Goal: Task Accomplishment & Management: Use online tool/utility

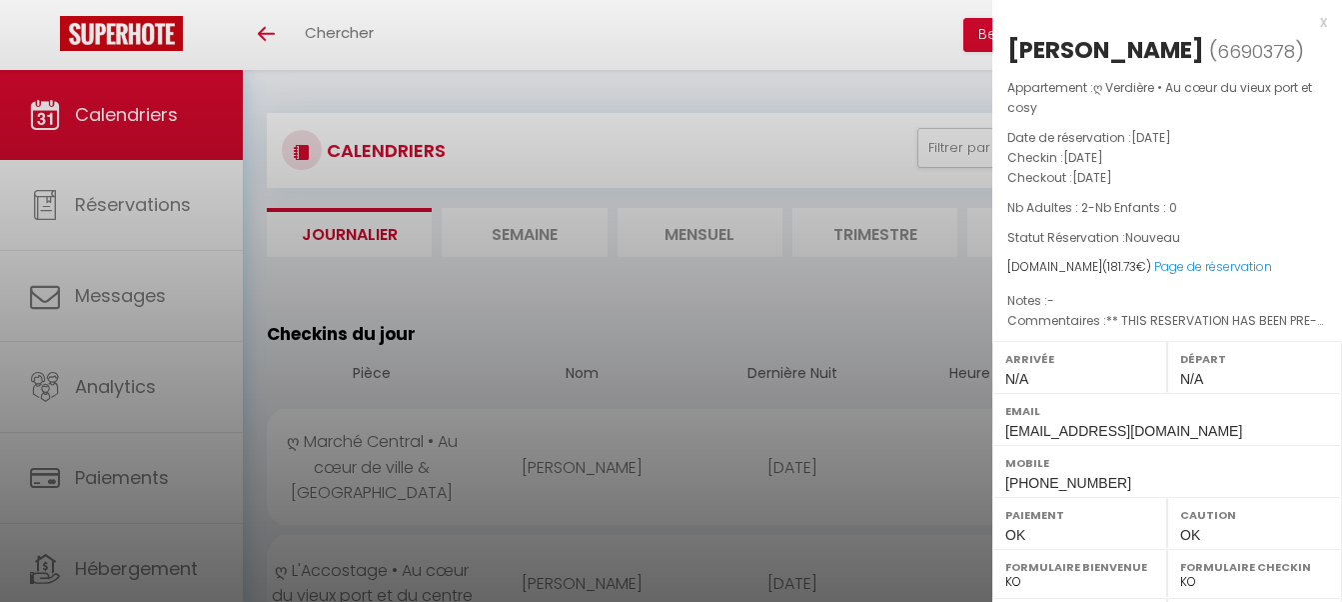
select select "0"
select select "23274"
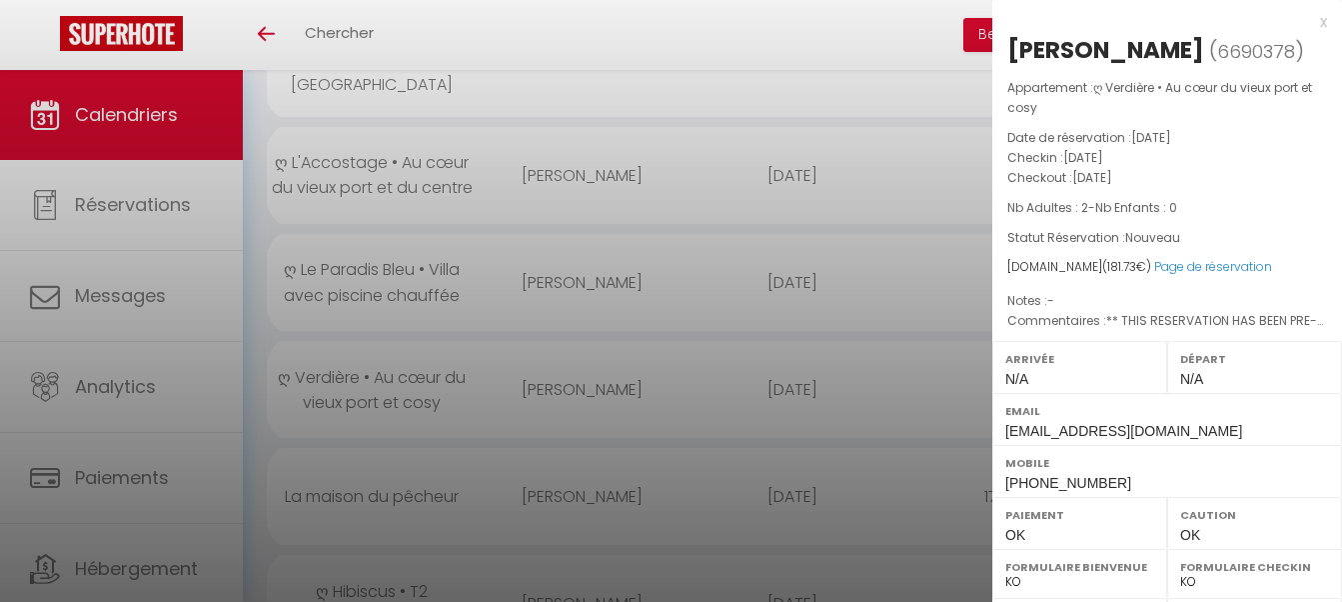
click at [644, 350] on div at bounding box center [671, 301] width 1342 height 602
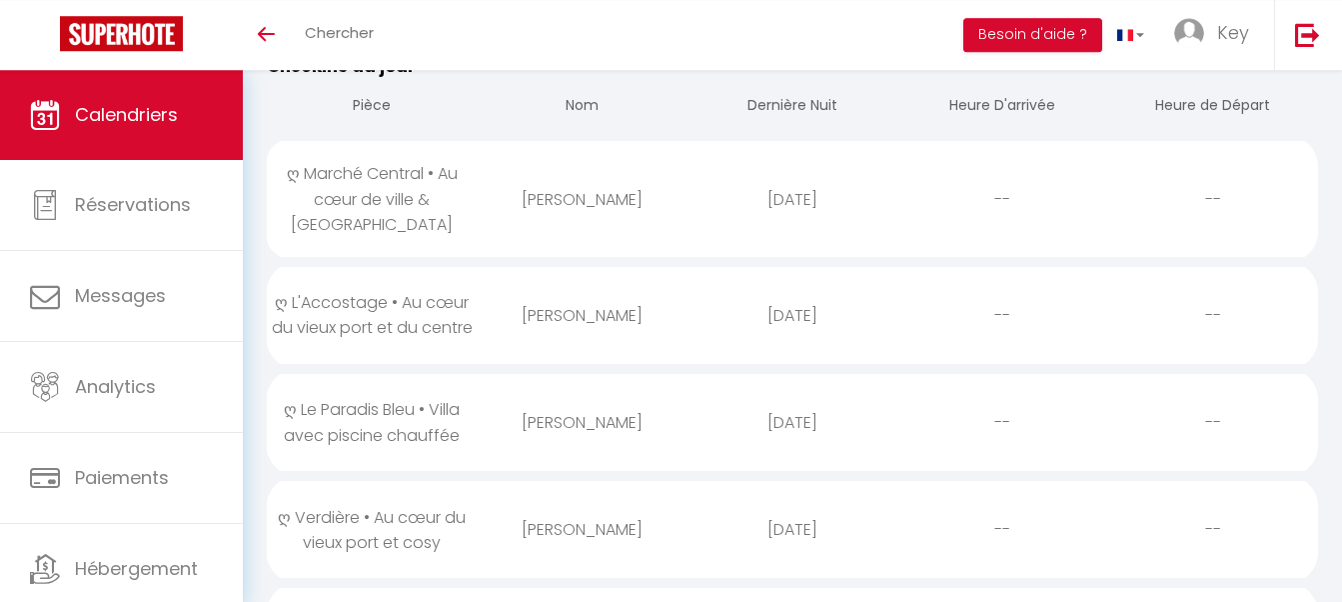
scroll to position [204, 0]
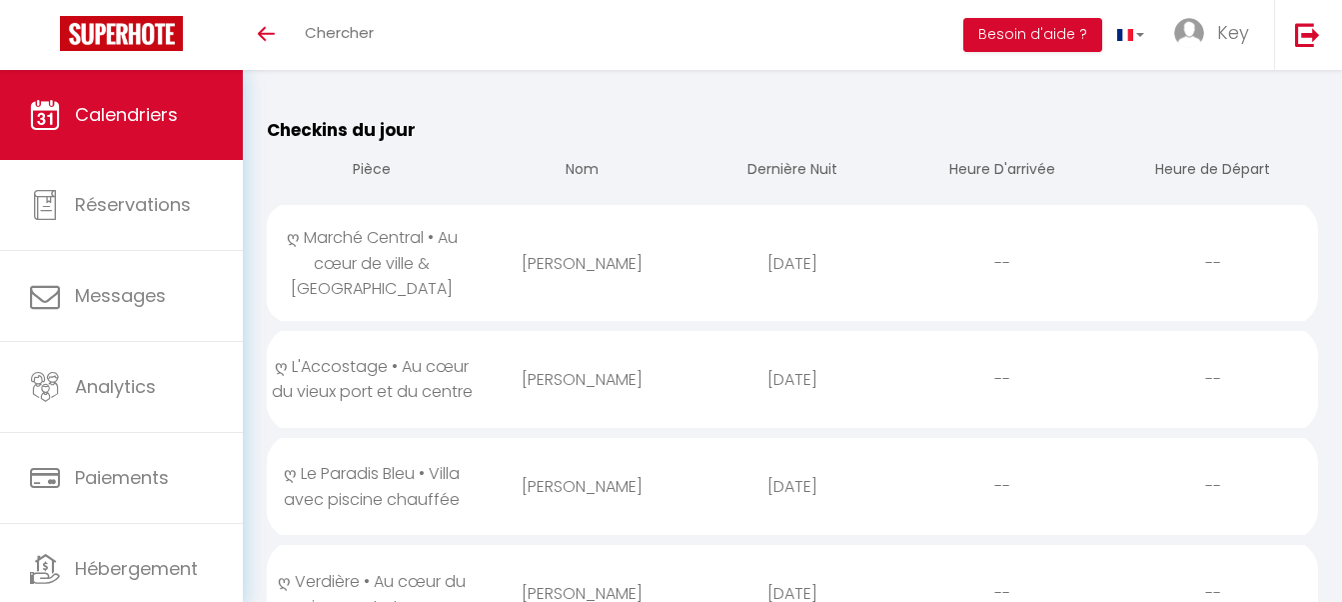
click at [616, 371] on div "[PERSON_NAME]" at bounding box center [582, 379] width 210 height 65
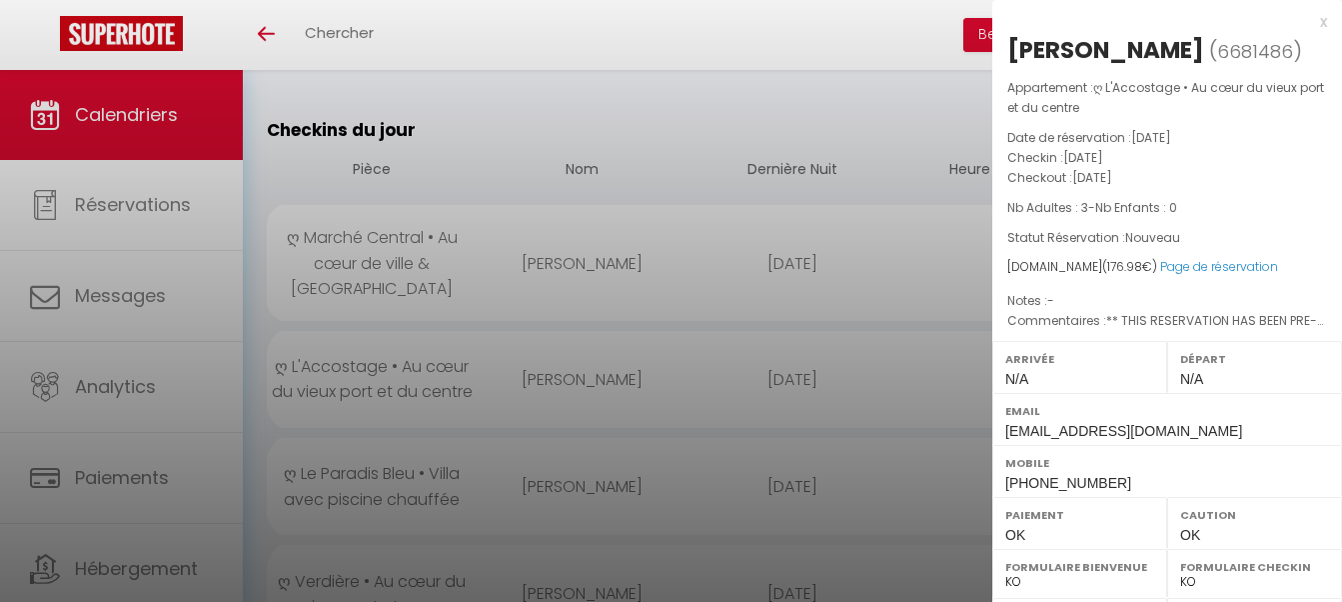
click at [646, 358] on div at bounding box center [671, 301] width 1342 height 602
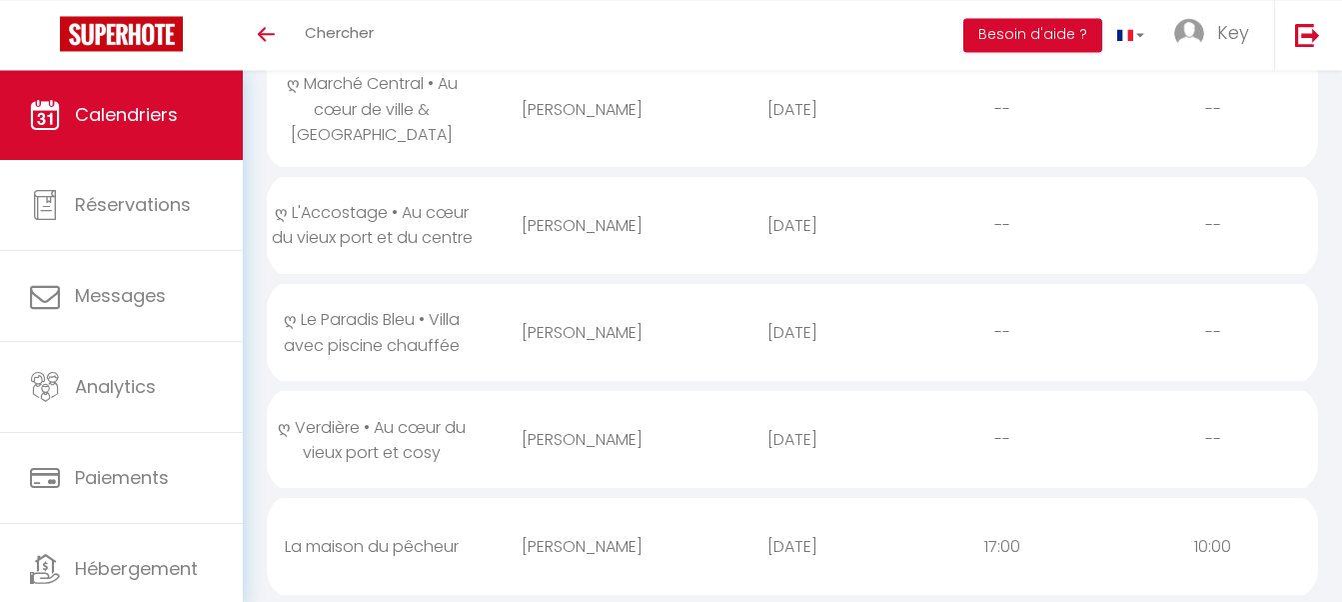
scroll to position [408, 0]
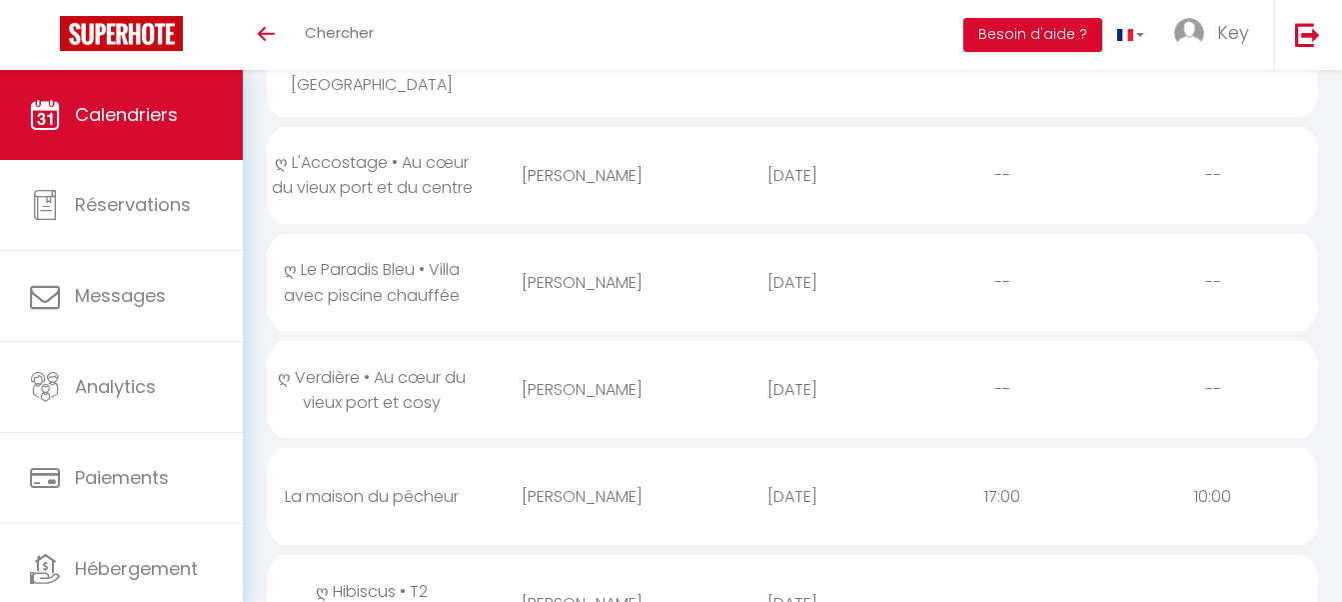
click at [655, 382] on div "[PERSON_NAME]" at bounding box center [582, 389] width 210 height 65
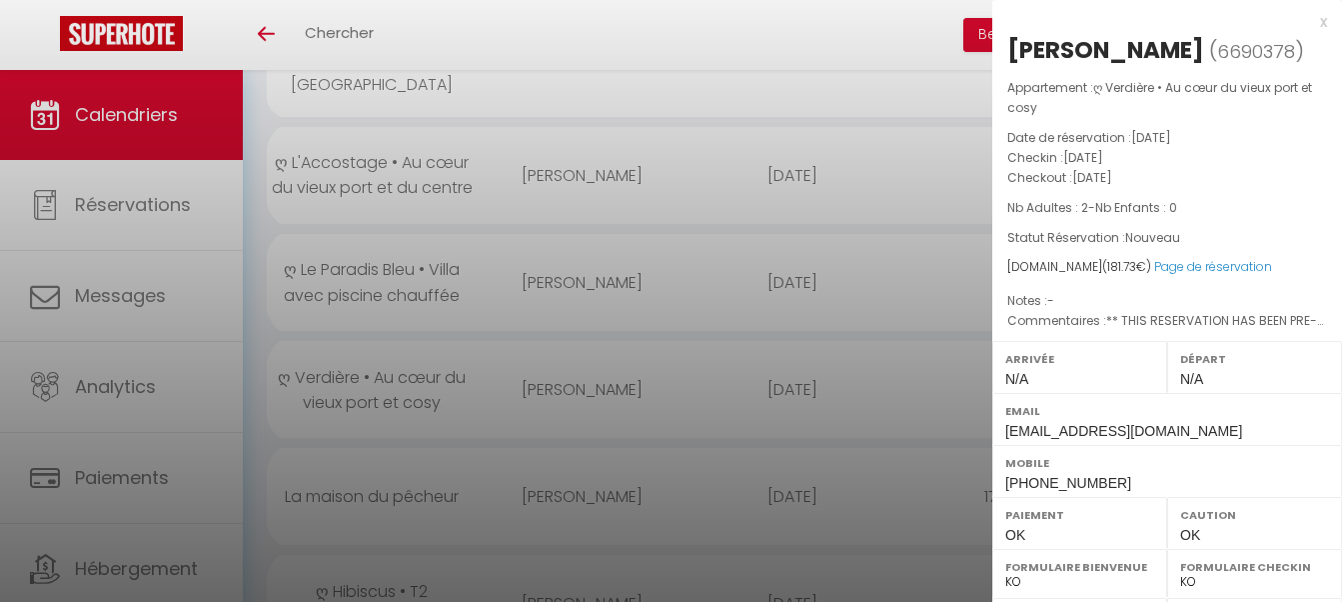
click at [1188, 48] on div "[PERSON_NAME]" at bounding box center [1105, 50] width 197 height 32
copy div "Alexandre"
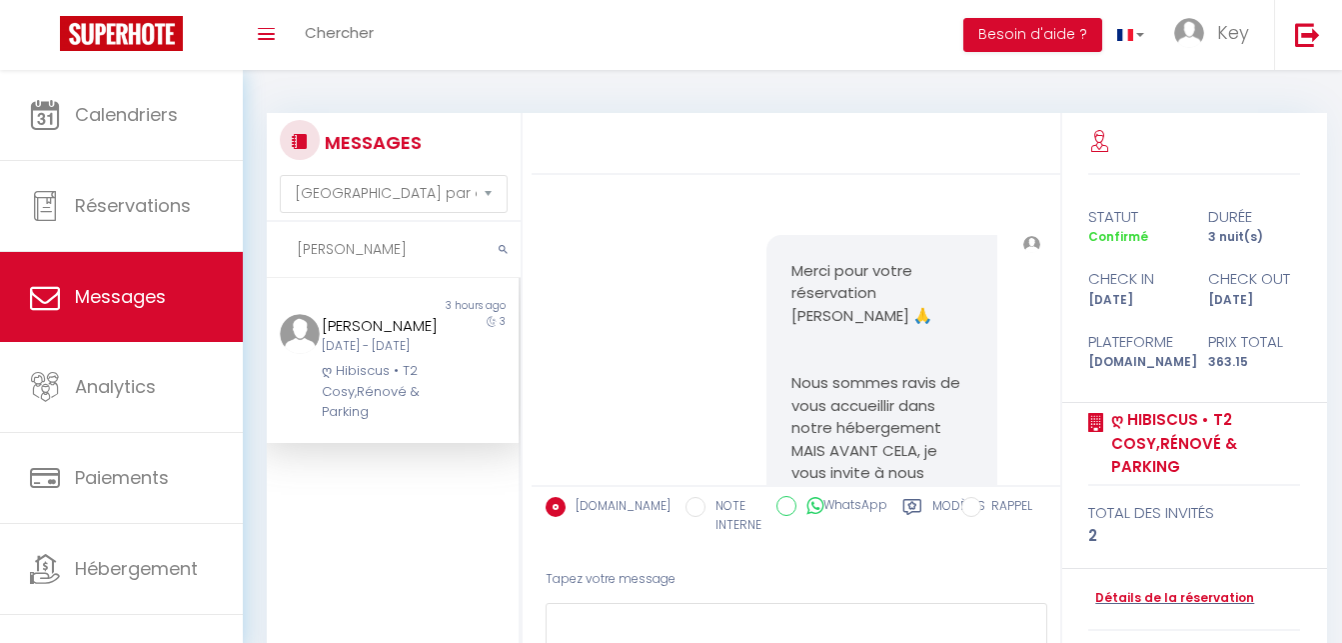
select select "message"
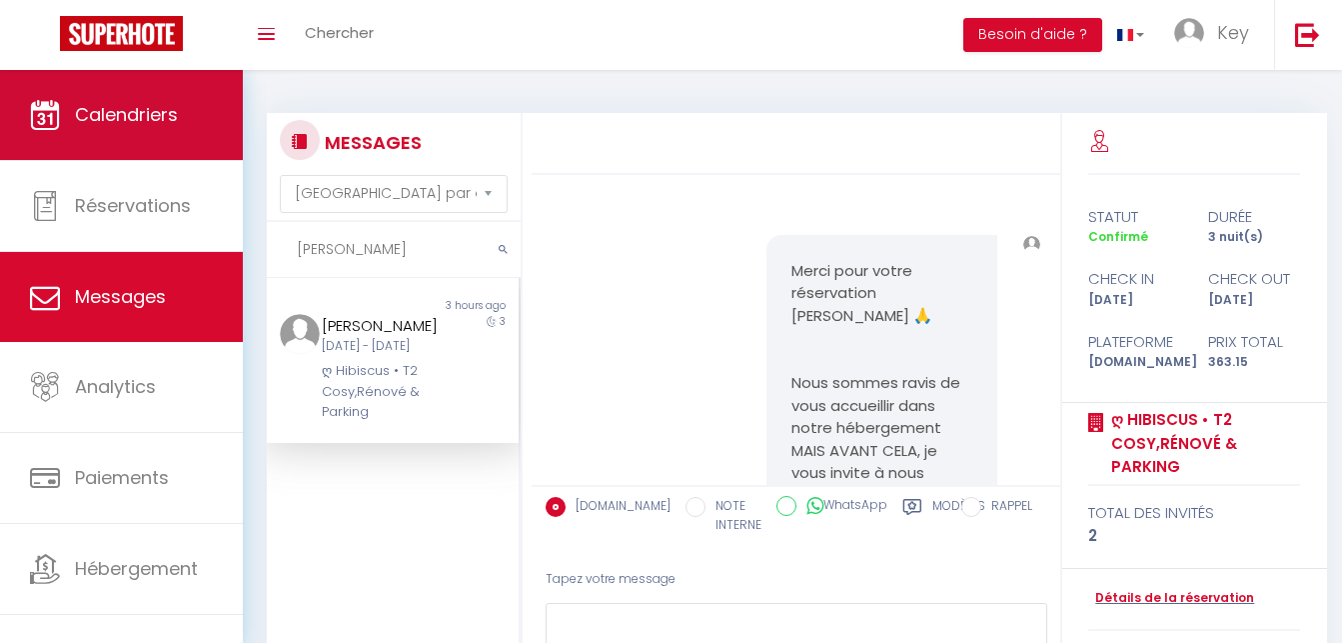
scroll to position [4157, 0]
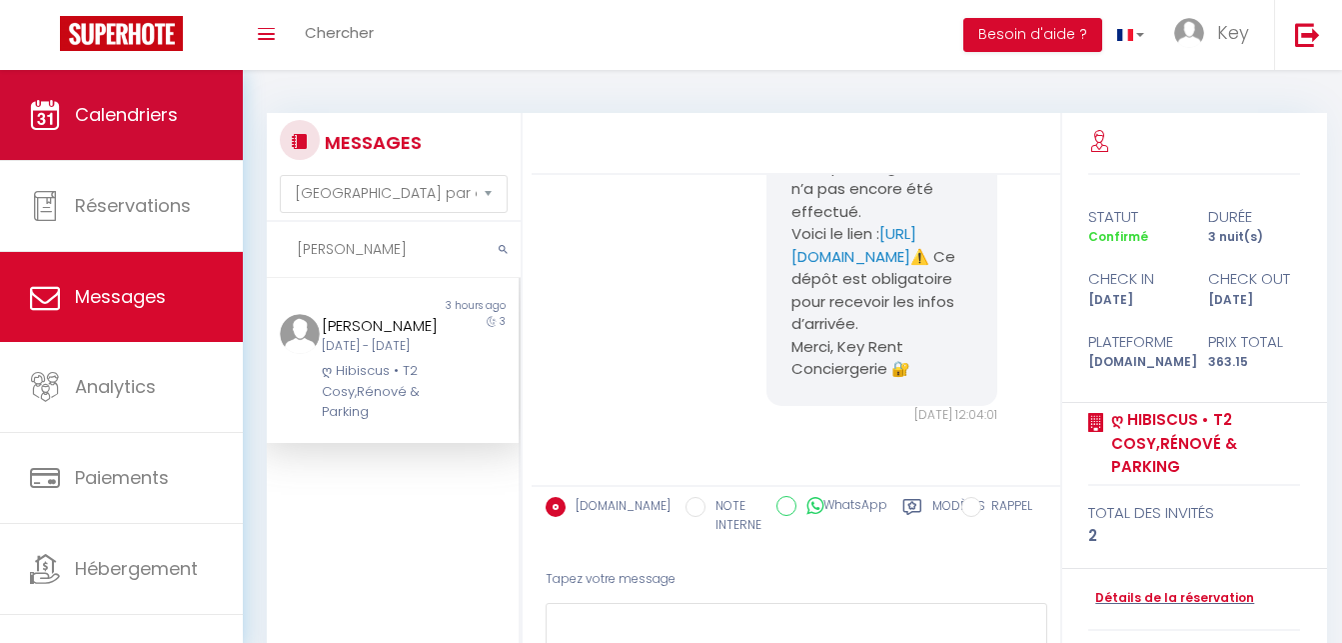
click at [123, 130] on link "Calendriers" at bounding box center [121, 115] width 243 height 90
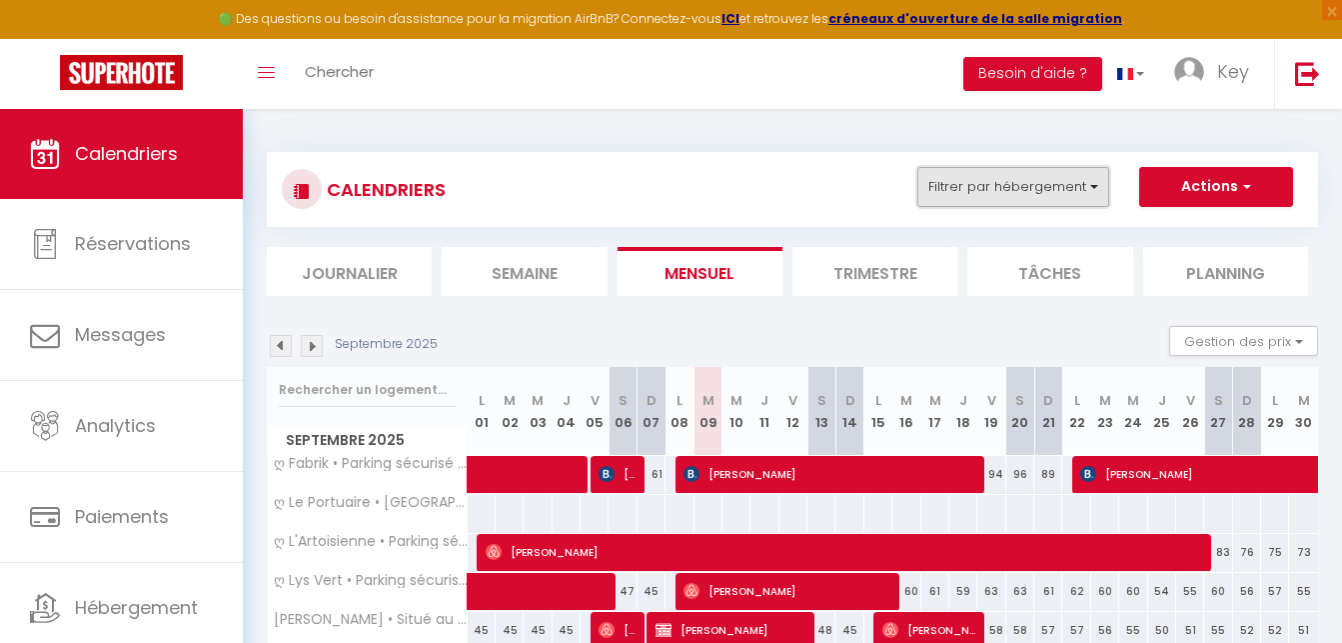
click at [955, 194] on button "Filtrer par hébergement" at bounding box center [1014, 187] width 192 height 40
click at [376, 267] on li "Journalier" at bounding box center [349, 271] width 165 height 49
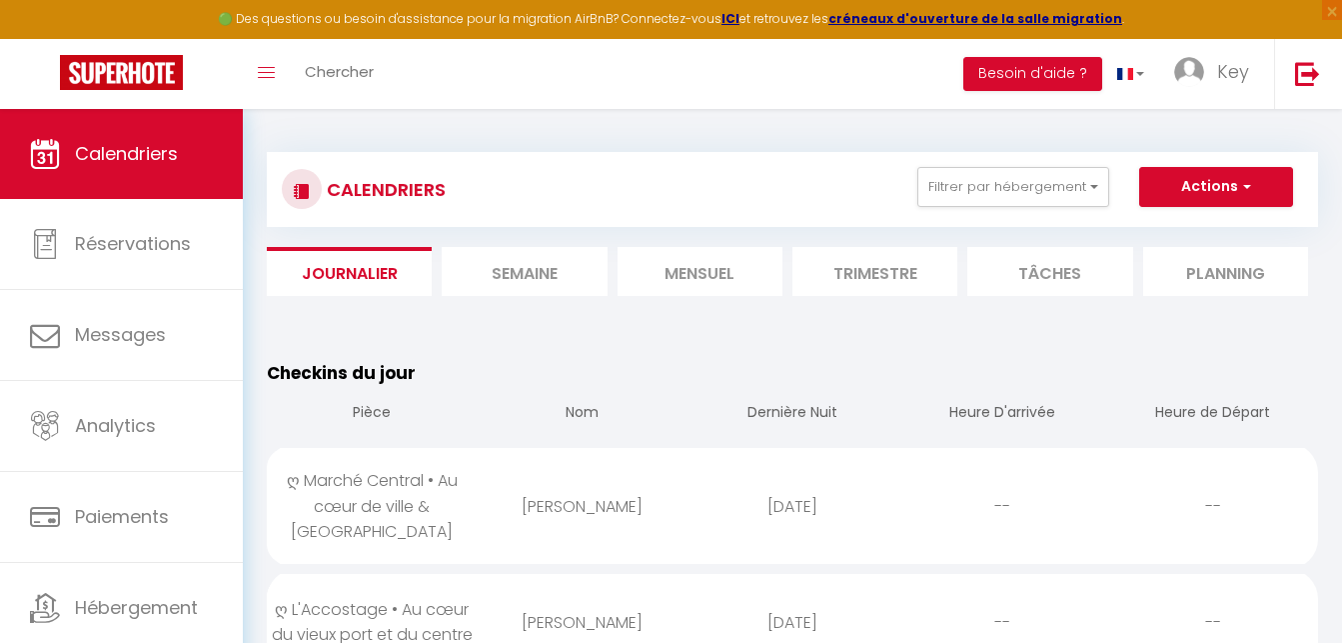
scroll to position [204, 0]
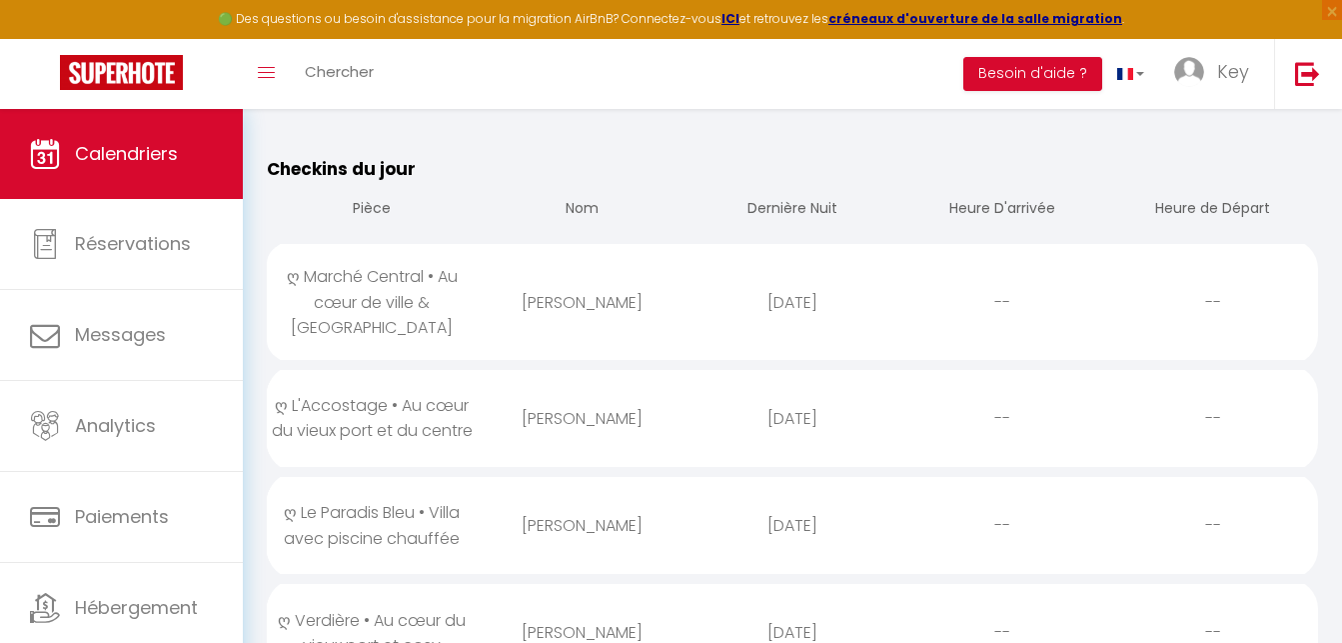
click at [529, 317] on div "Thierry Plaire" at bounding box center [582, 302] width 210 height 65
select select "0"
select select "1"
select select
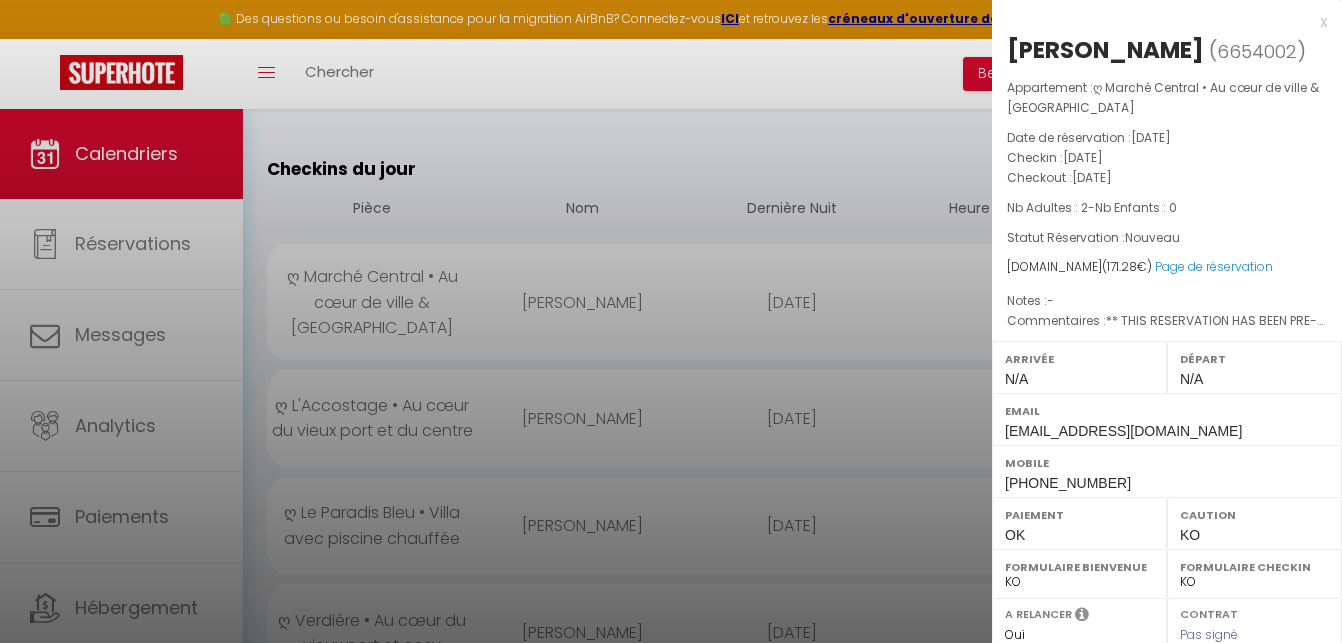
click at [597, 339] on div at bounding box center [671, 321] width 1342 height 643
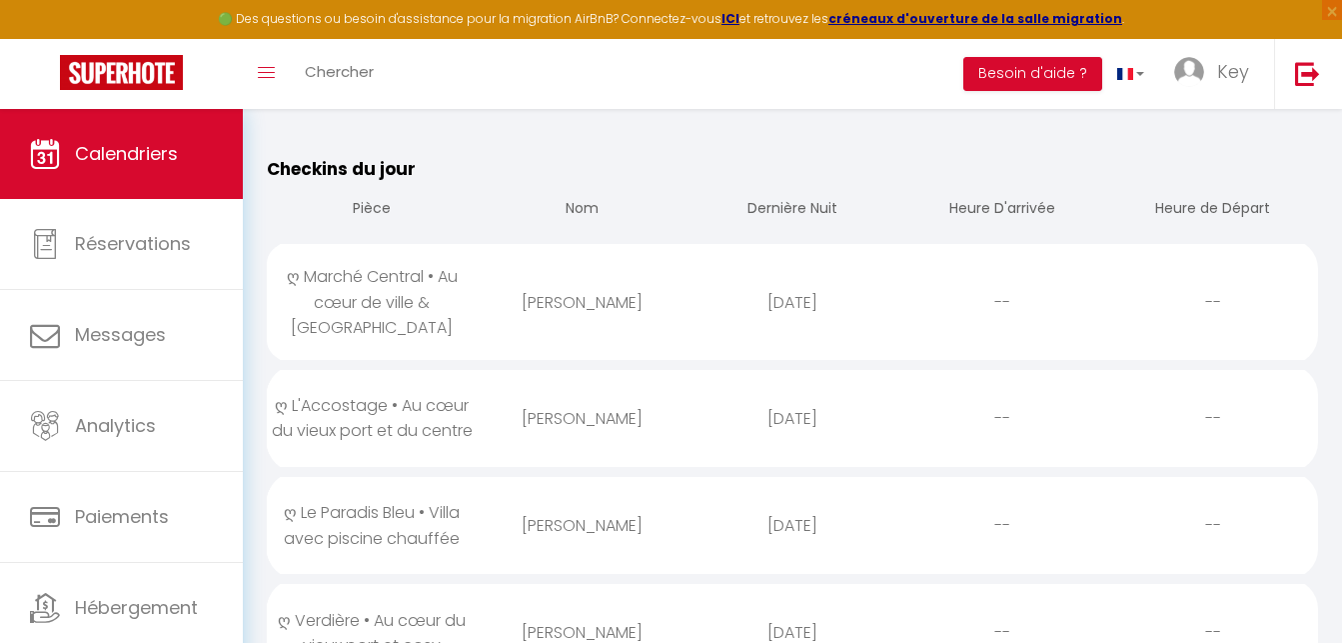
click at [560, 422] on div "[PERSON_NAME]" at bounding box center [582, 418] width 210 height 65
select select "23274"
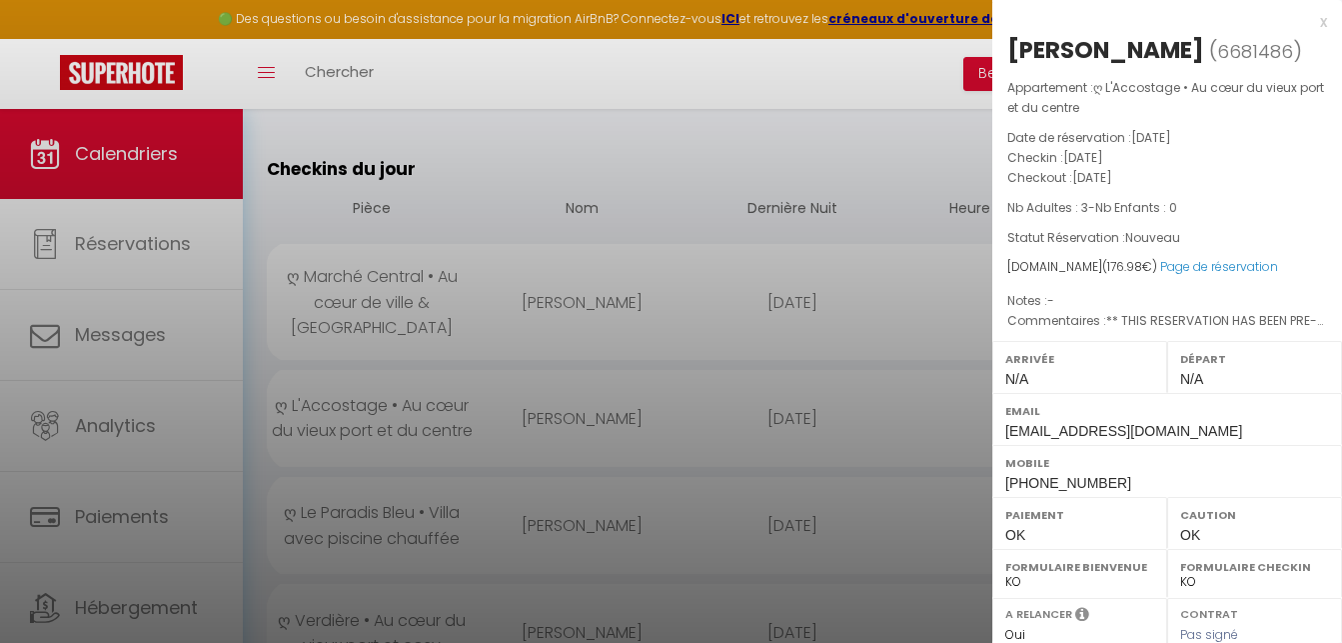
click at [560, 422] on div at bounding box center [671, 321] width 1342 height 643
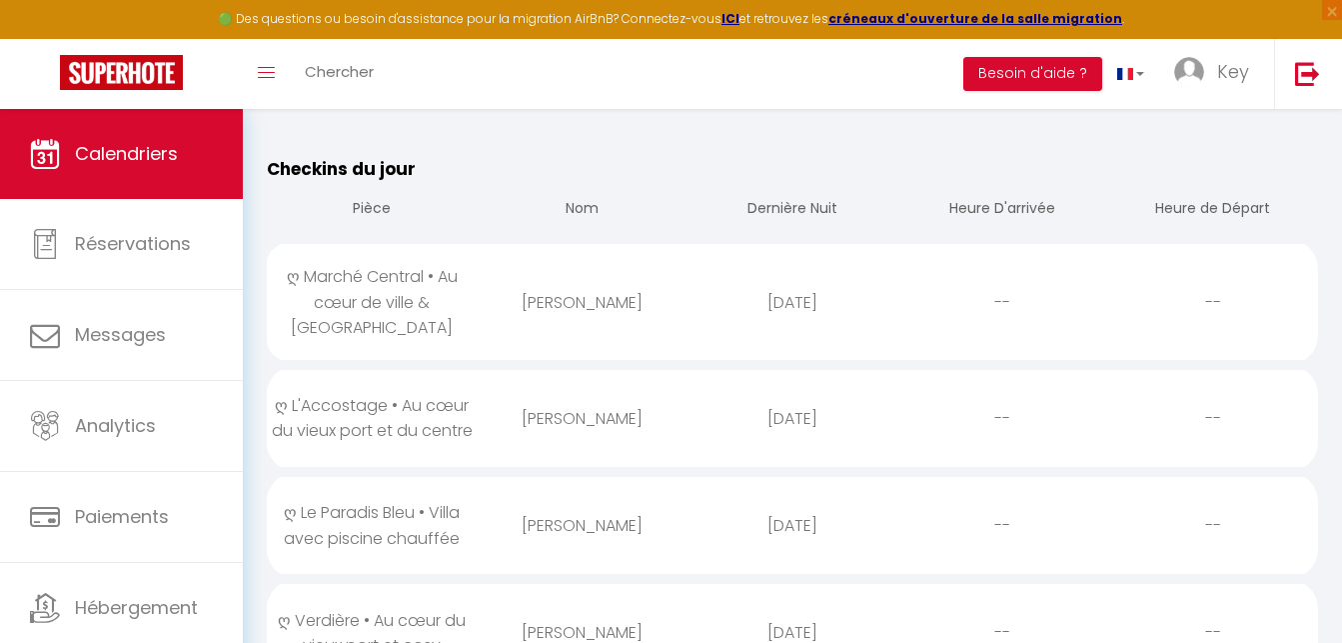
scroll to position [306, 0]
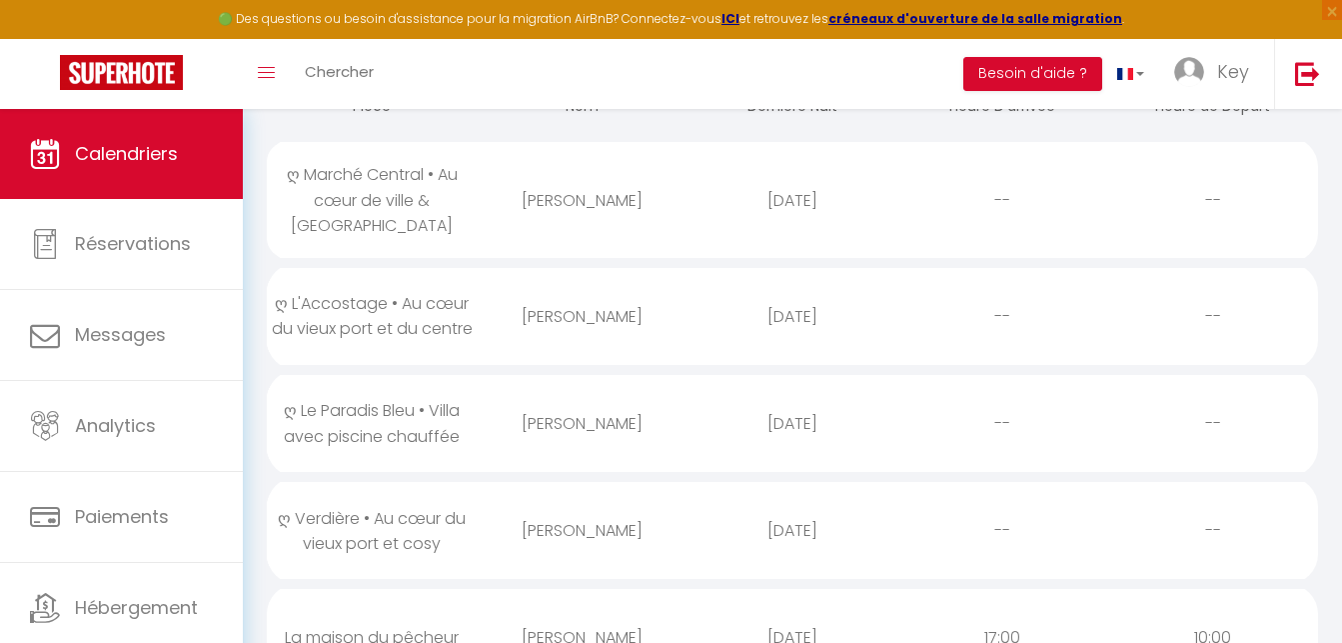
click at [560, 422] on div "[PERSON_NAME]" at bounding box center [582, 423] width 210 height 65
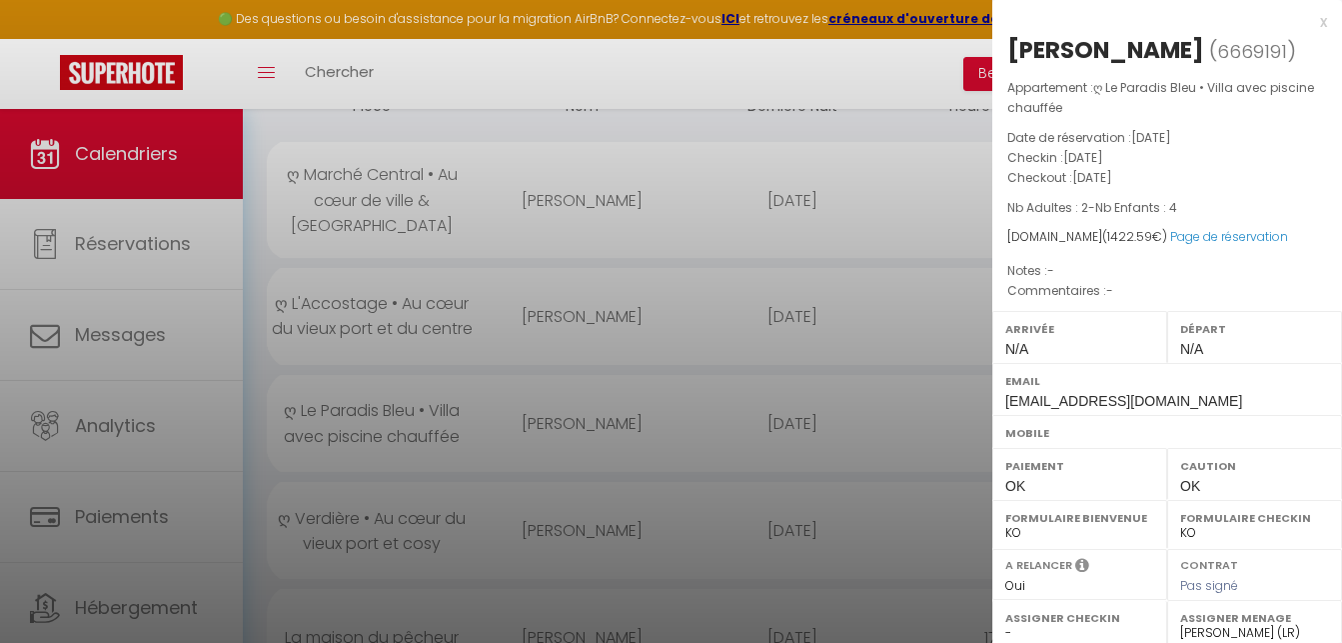
click at [1156, 56] on div "[PERSON_NAME]" at bounding box center [1105, 50] width 197 height 32
copy div "[PERSON_NAME]"
click at [716, 355] on div at bounding box center [671, 321] width 1342 height 643
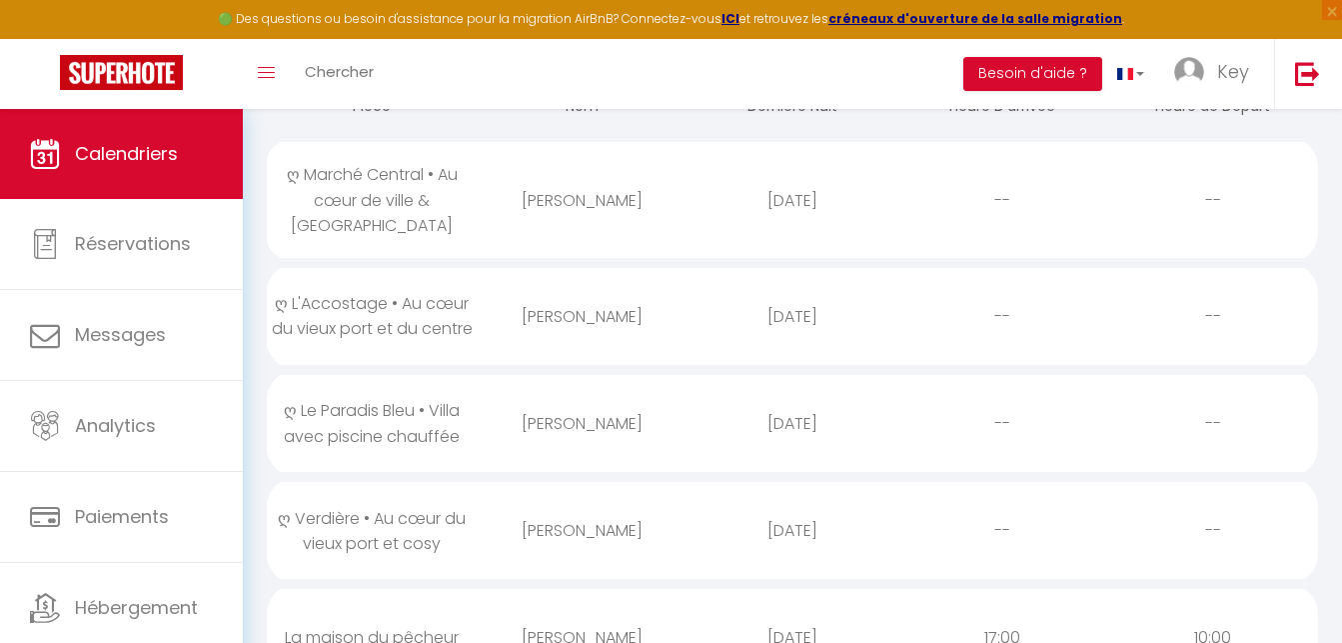
click at [601, 507] on div "[PERSON_NAME]" at bounding box center [582, 530] width 210 height 65
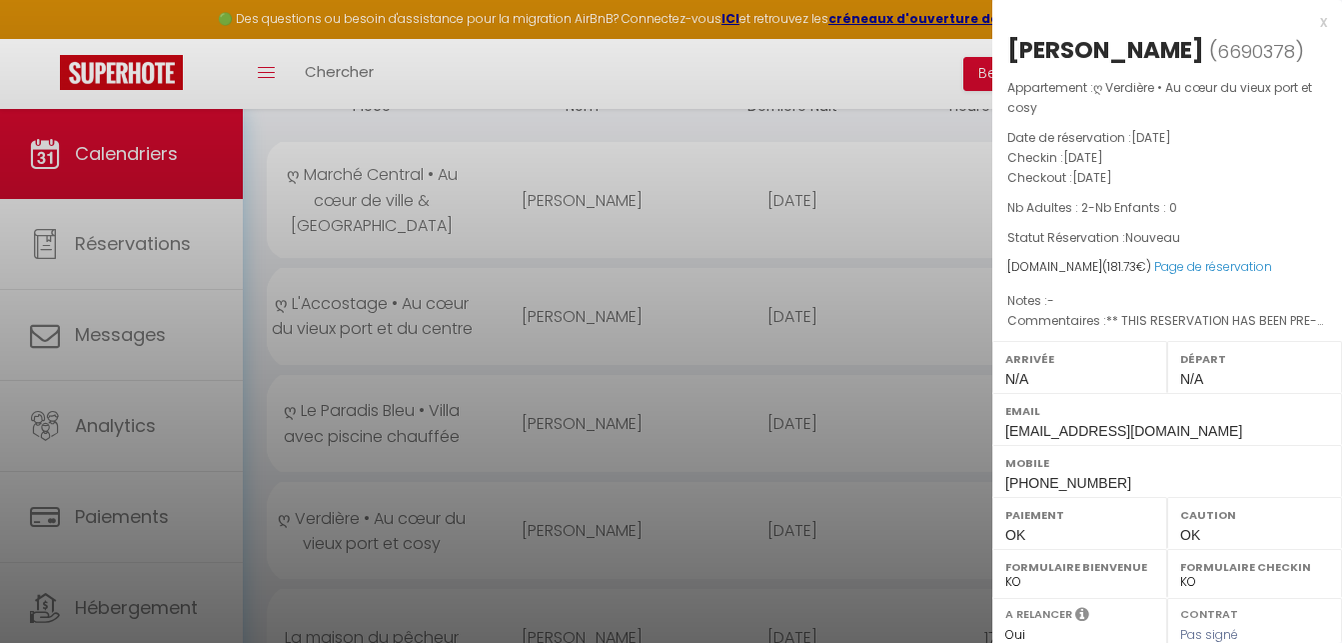
click at [601, 507] on div at bounding box center [671, 321] width 1342 height 643
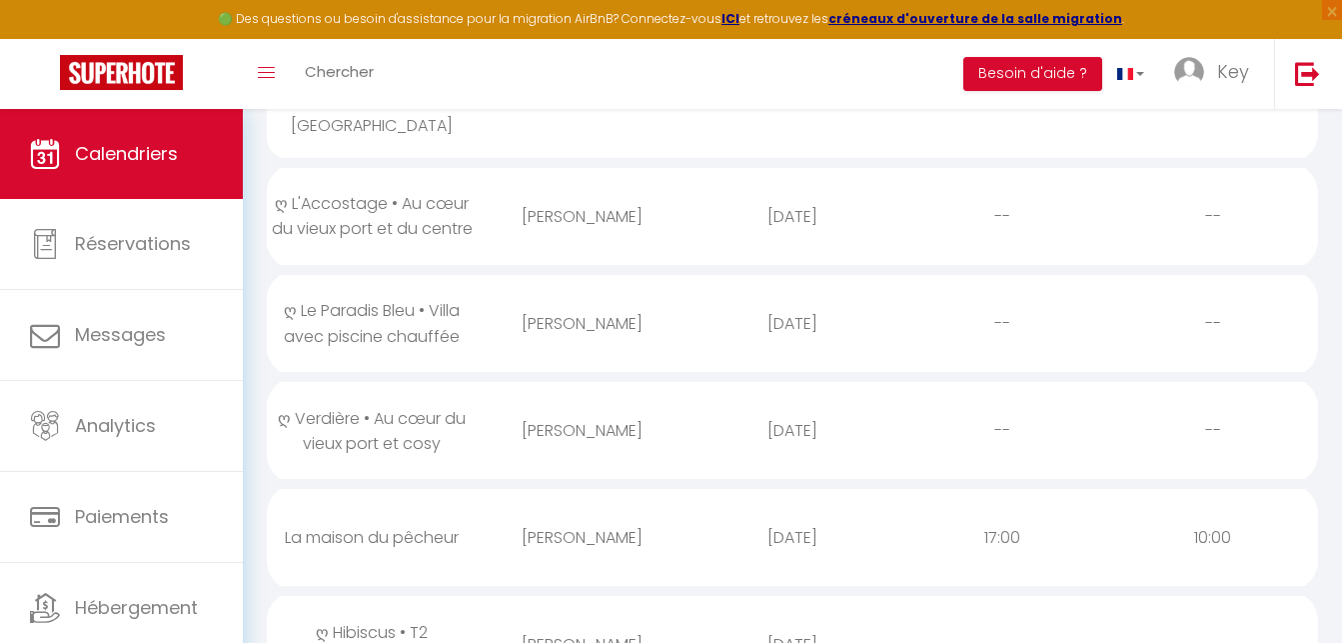
scroll to position [408, 0]
click at [570, 528] on div "[PERSON_NAME]" at bounding box center [582, 535] width 210 height 65
select select
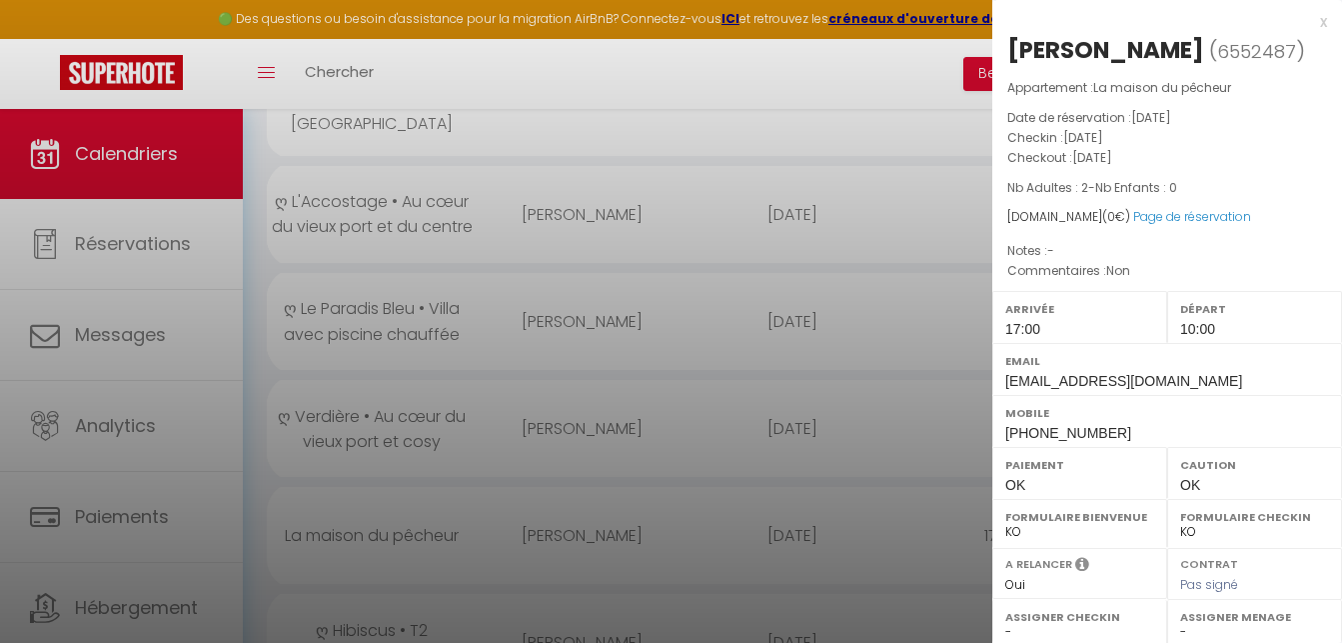
click at [1056, 40] on div "[PERSON_NAME]" at bounding box center [1105, 50] width 197 height 32
copy div "[PERSON_NAME]"
click at [667, 405] on div at bounding box center [671, 321] width 1342 height 643
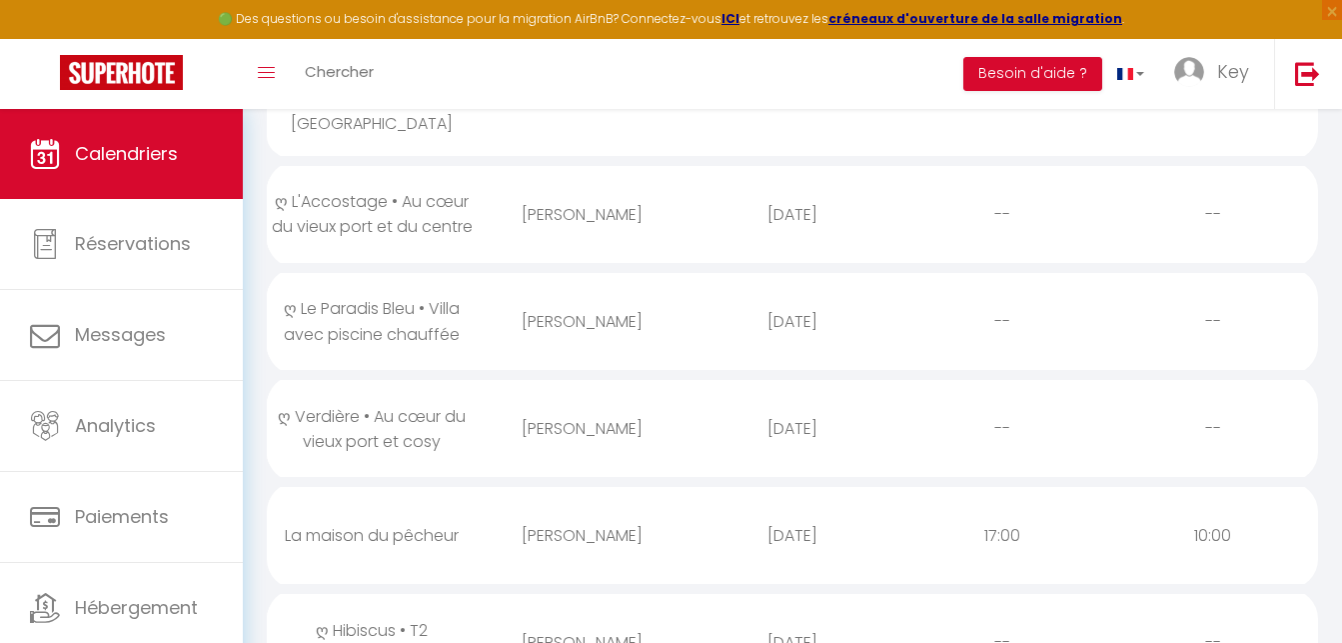
scroll to position [510, 0]
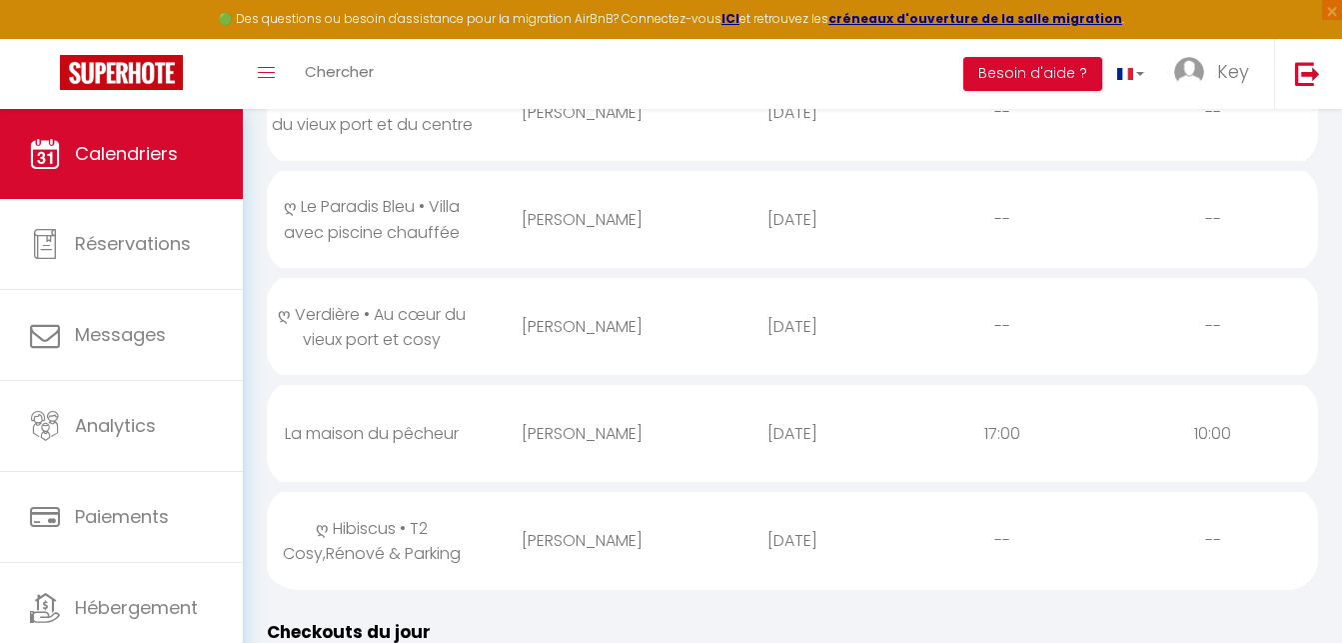
click at [559, 536] on div "[PERSON_NAME]" at bounding box center [582, 540] width 210 height 65
select select "0"
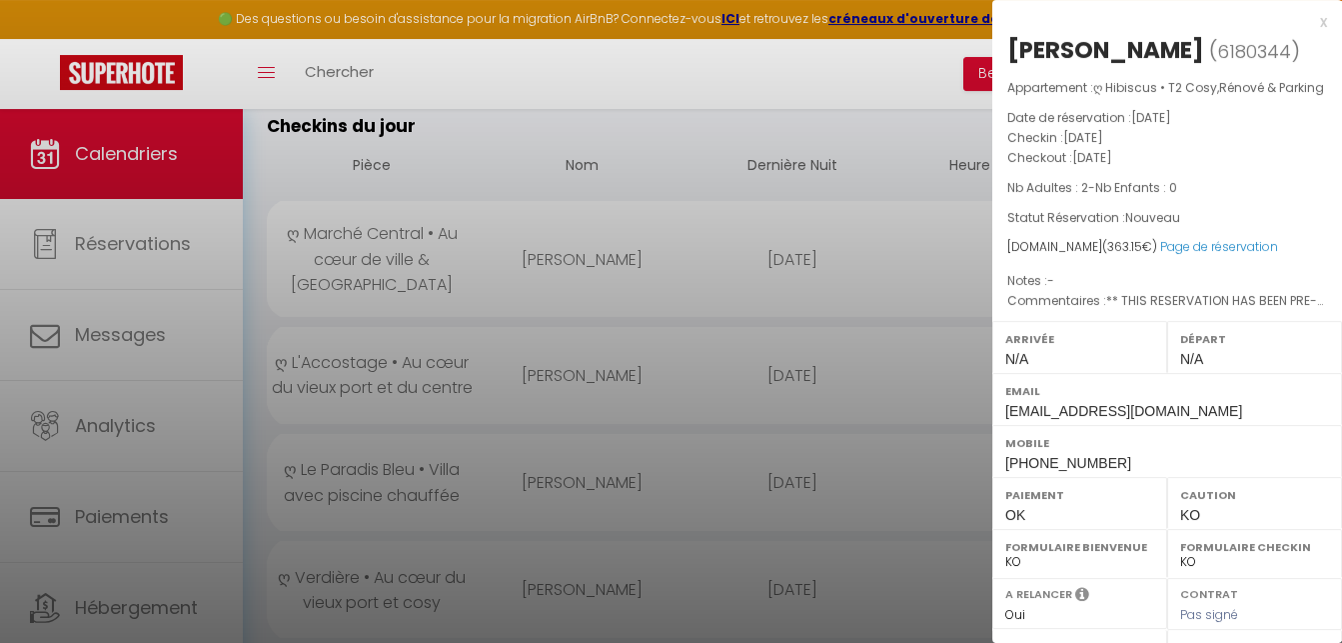
scroll to position [204, 0]
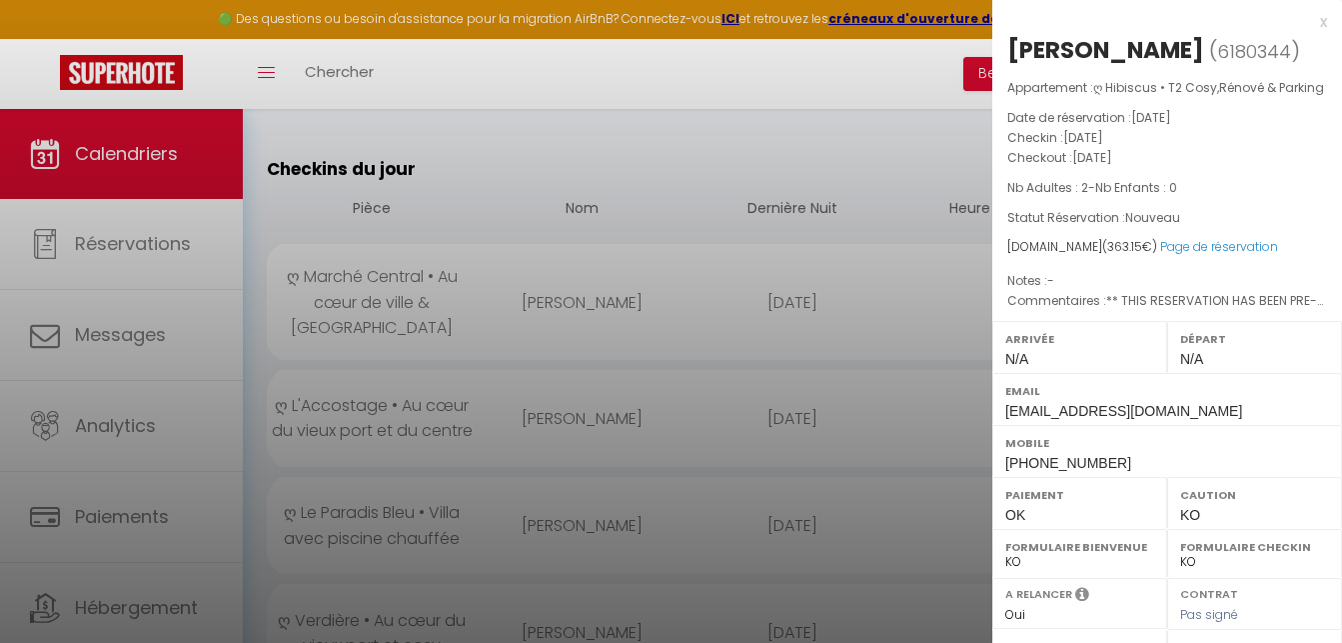
click at [738, 144] on div at bounding box center [671, 321] width 1342 height 643
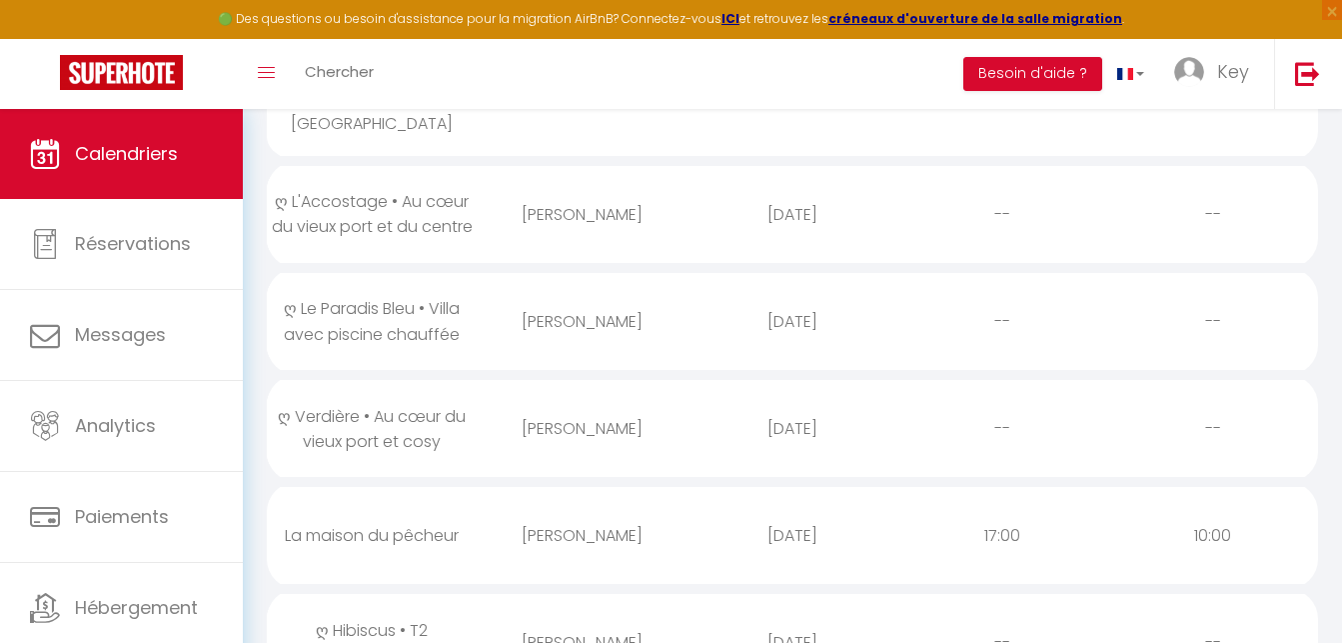
scroll to position [510, 0]
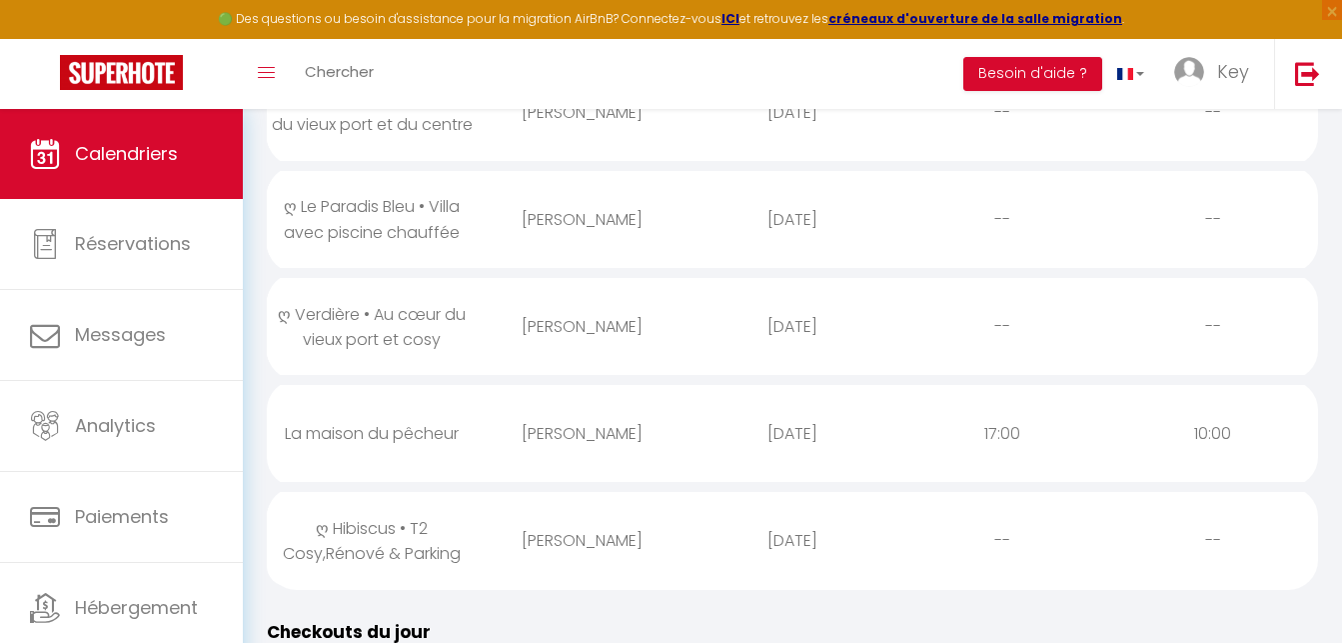
click at [585, 527] on div "[PERSON_NAME]" at bounding box center [582, 540] width 210 height 65
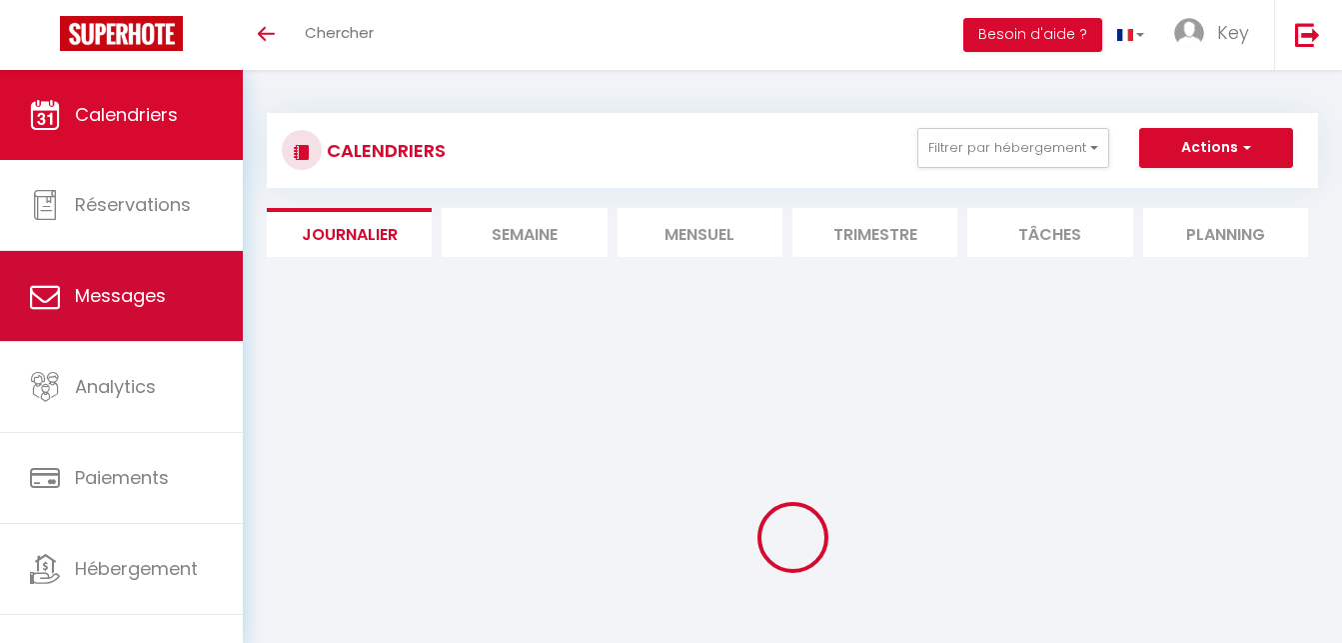
click at [120, 308] on span "Messages" at bounding box center [120, 295] width 91 height 25
select select "message"
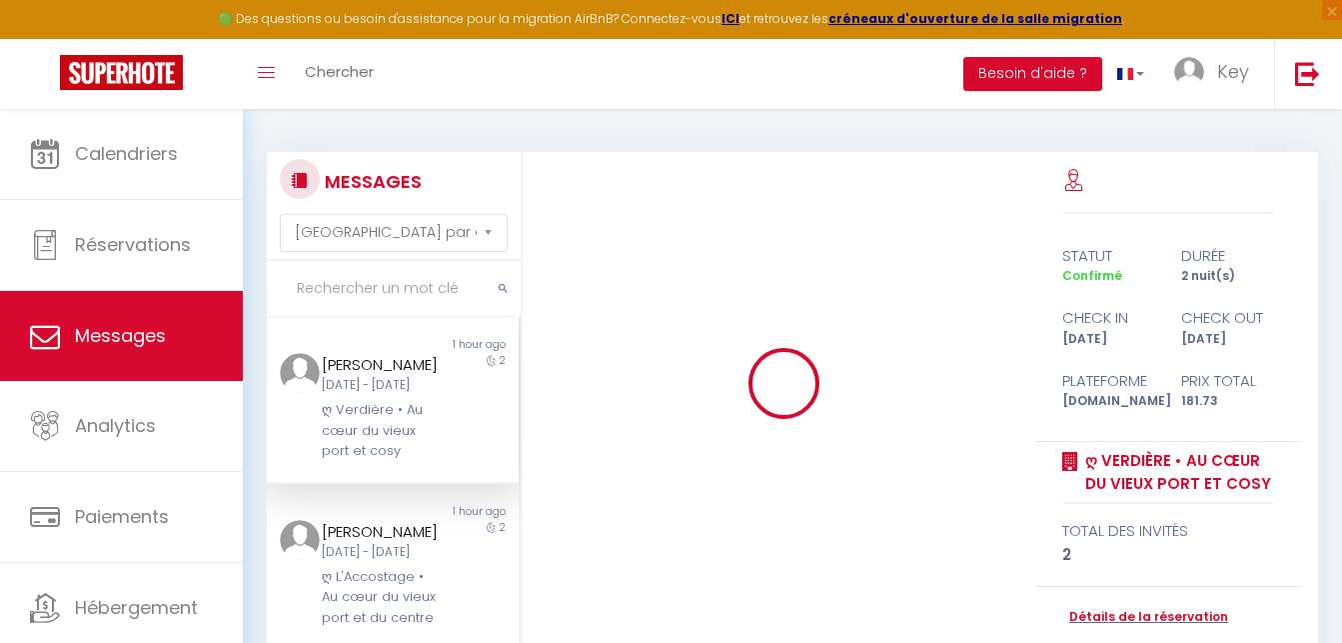
click at [425, 295] on input "text" at bounding box center [394, 289] width 254 height 56
click at [397, 377] on div "[PERSON_NAME]" at bounding box center [382, 365] width 121 height 24
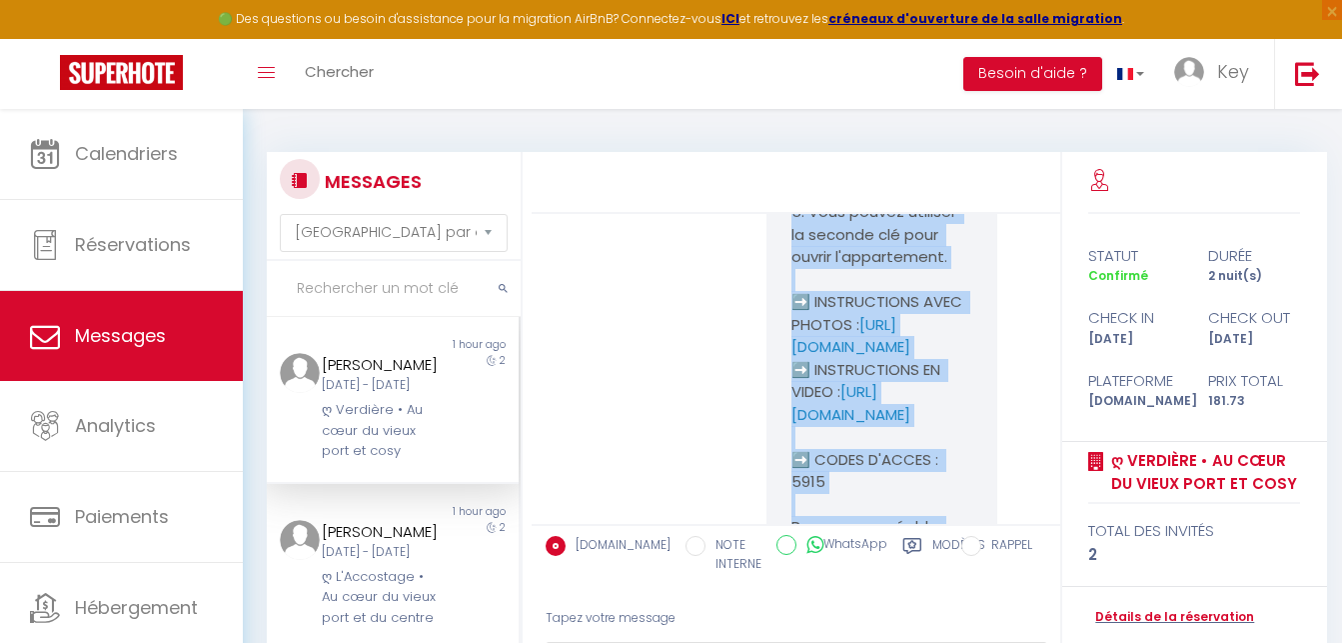
scroll to position [4818, 0]
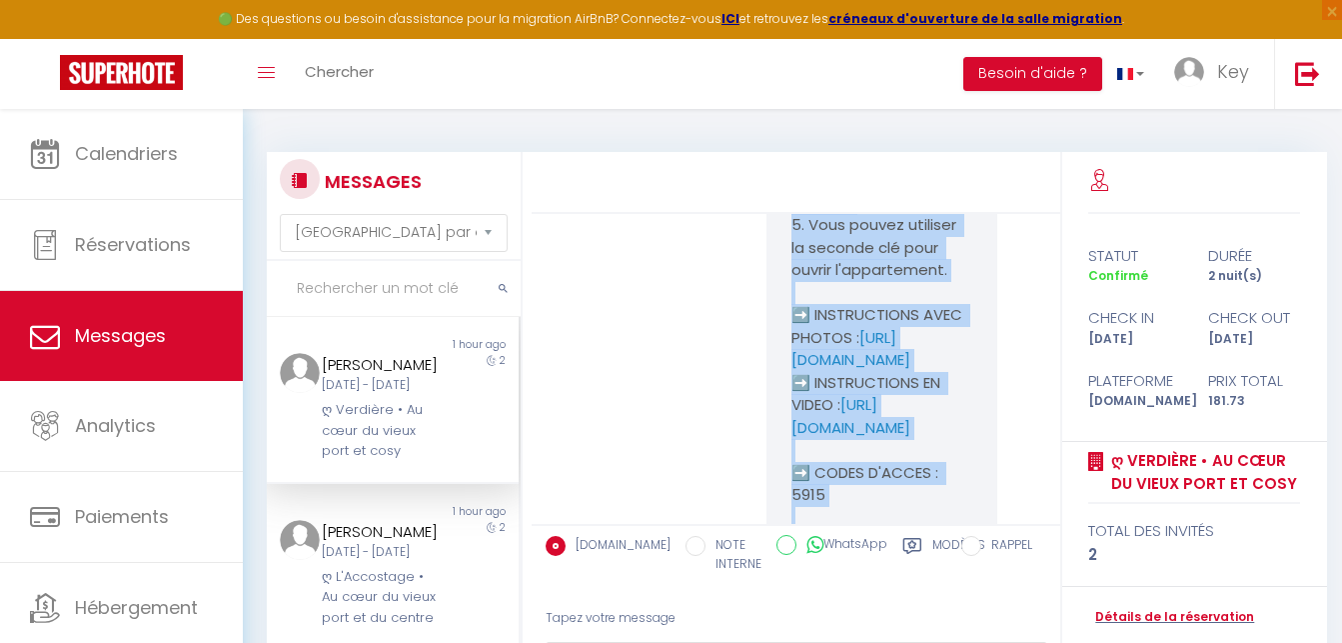
drag, startPoint x: 903, startPoint y: 419, endPoint x: 783, endPoint y: 401, distance: 121.3
click at [792, 401] on pre "🔑🔒 VOS INSTRUCTIONS CHECK-IN : 1. Vous pouvez accéder à l'immeuble au [STREET_A…" at bounding box center [882, 113] width 181 height 923
copy p "🔑🔒 VOS INSTRUCTIONS CHECK-IN : 1. Vous pouvez accéder à l'immeuble au [STREET_A…"
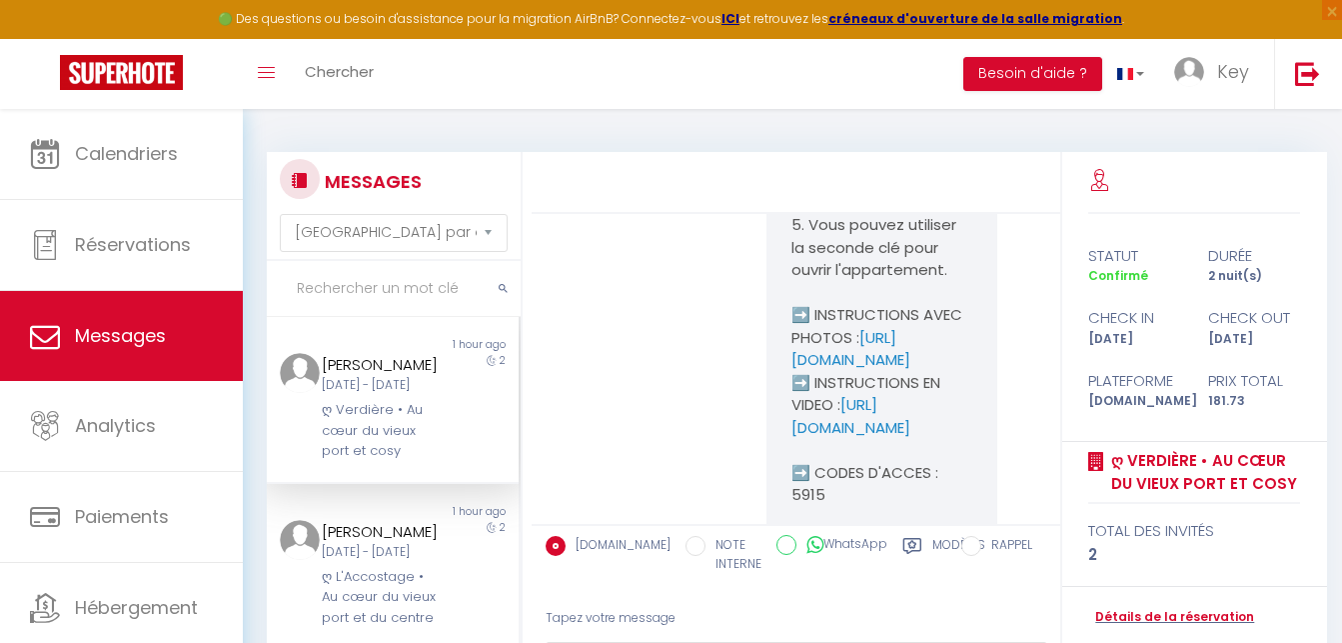
click at [397, 277] on input "text" at bounding box center [394, 289] width 254 height 56
paste input "[PERSON_NAME]"
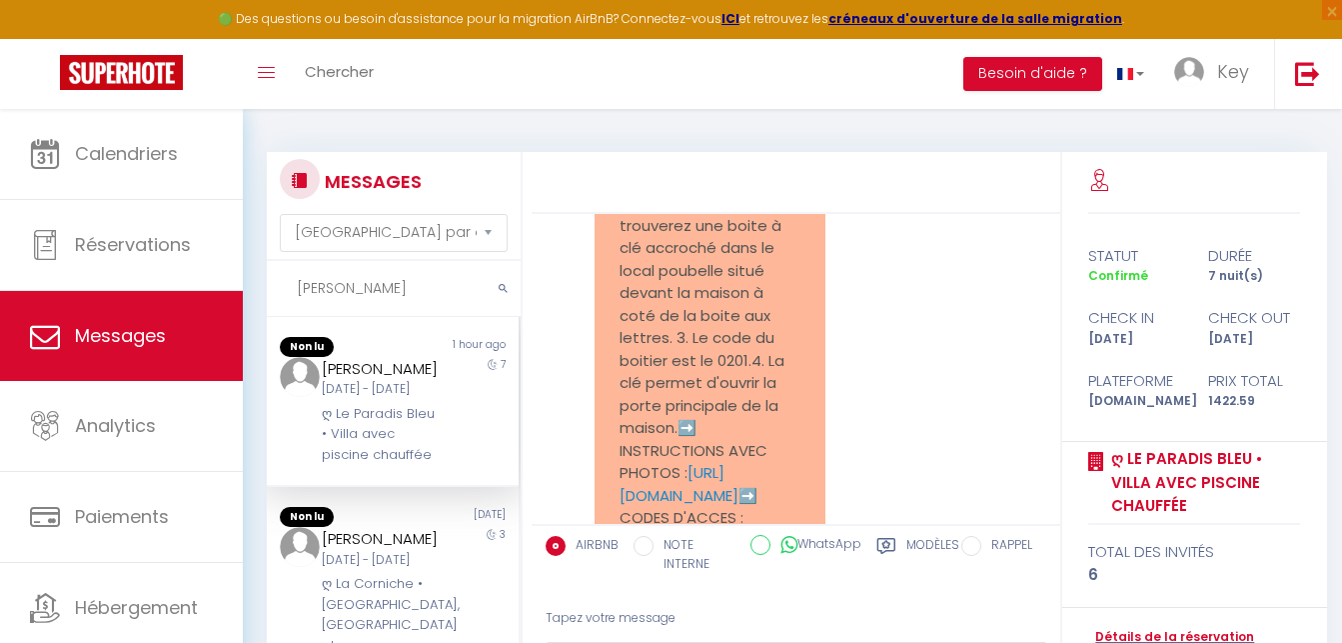
scroll to position [4293, 0]
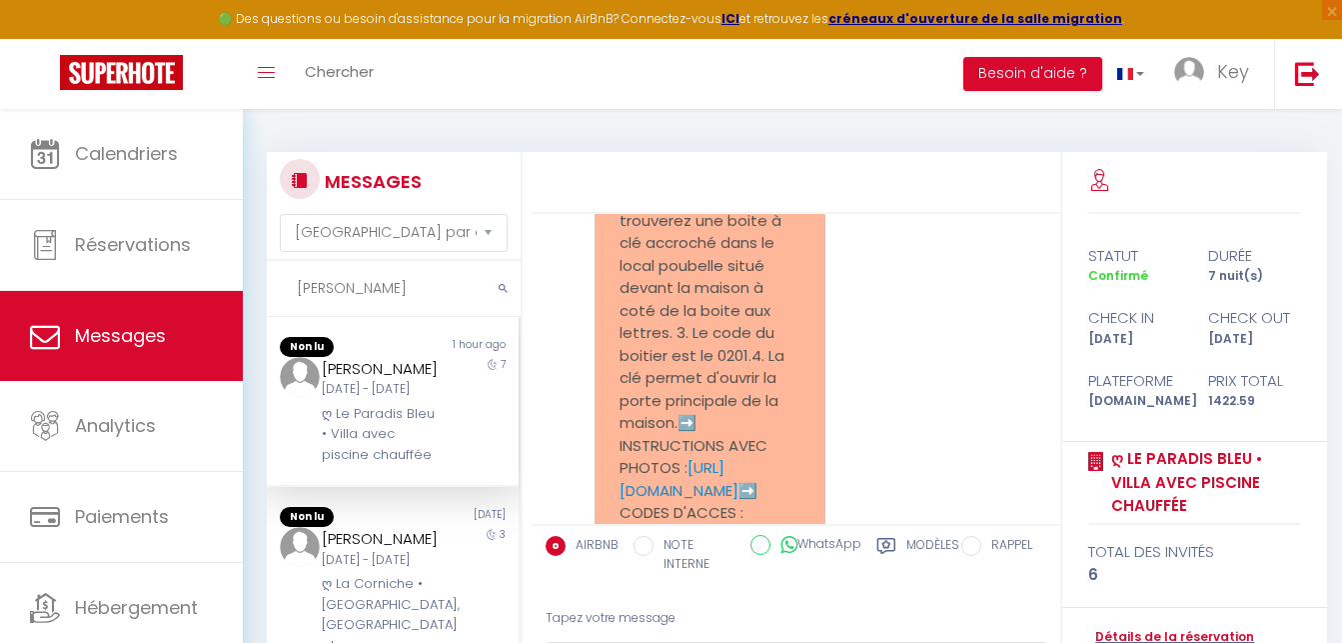
drag, startPoint x: 621, startPoint y: 275, endPoint x: 662, endPoint y: 351, distance: 86.3
click at [662, 350] on pre "🔑🔒 VOS INSTRUCTIONS CHECK-IN :1. Vous pouvez accéder à la maison au [STREET_ADD…" at bounding box center [710, 322] width 181 height 495
click at [629, 299] on pre "🔑🔒 VOS INSTRUCTIONS CHECK-IN :1. Vous pouvez accéder à la maison au [STREET_ADD…" at bounding box center [710, 322] width 181 height 495
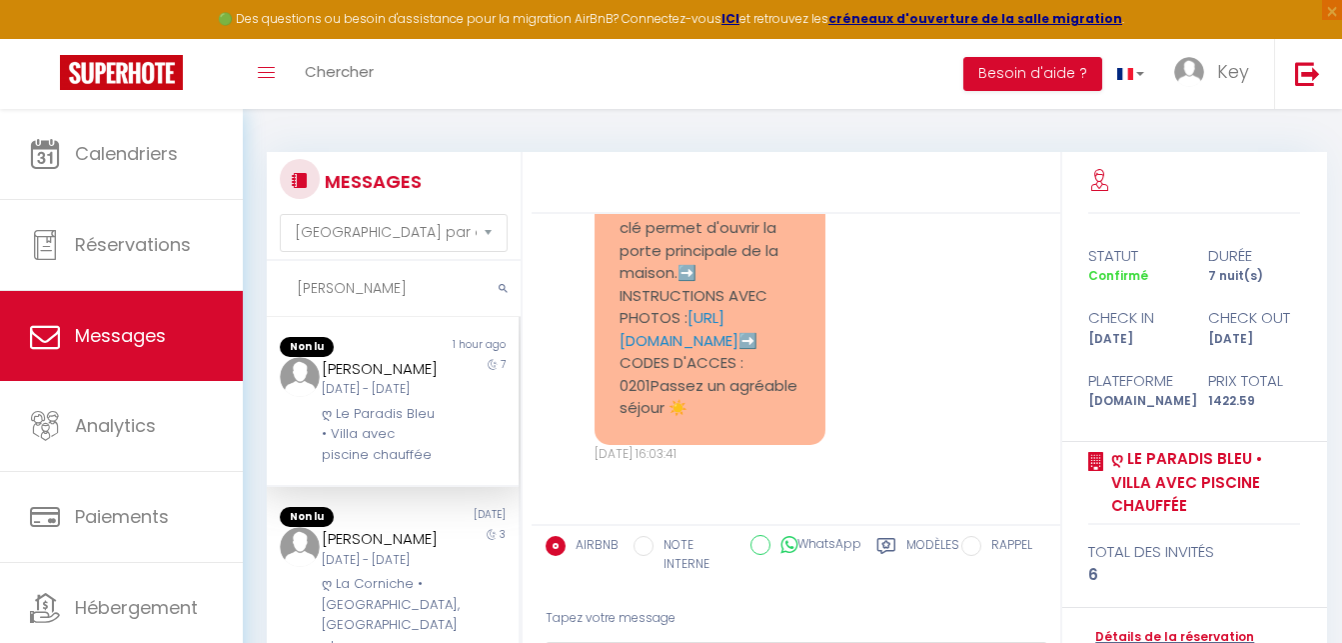
scroll to position [4803, 0]
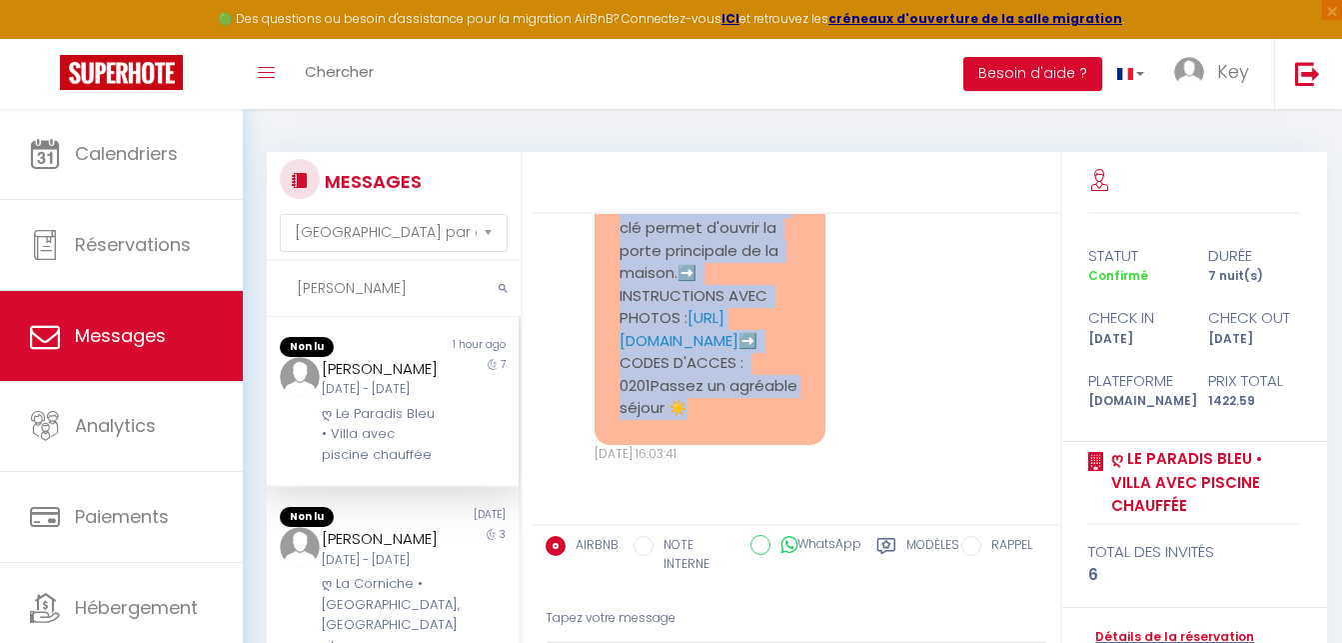
drag, startPoint x: 615, startPoint y: 263, endPoint x: 783, endPoint y: 409, distance: 222.5
click at [783, 409] on div "🔑🔒 VOS INSTRUCTIONS CHECK-IN :1. Vous pouvez accéder à la maison au [STREET_ADD…" at bounding box center [710, 172] width 231 height 545
copy pre "🔑🔒 VOS INSTRUCTIONS CHECK-IN :1. Vous pouvez accéder à la maison au [STREET_ADD…"
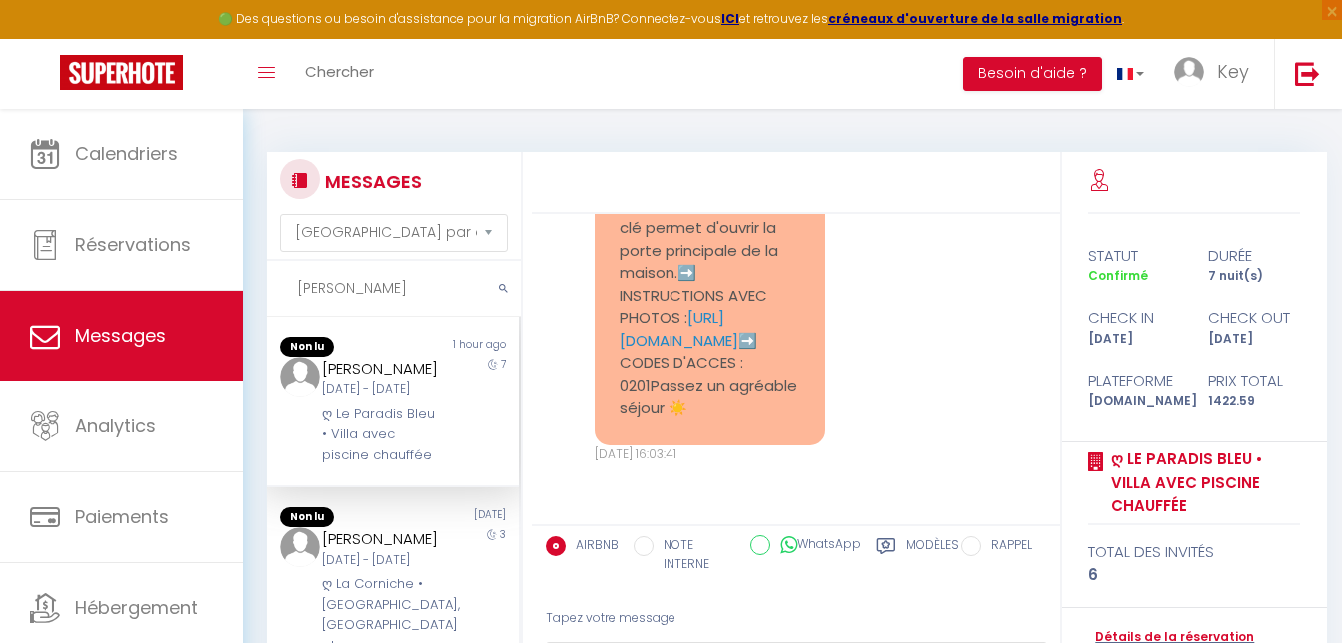
click at [369, 280] on input "[PERSON_NAME]" at bounding box center [394, 289] width 254 height 56
paste input "[PERSON_NAME]"
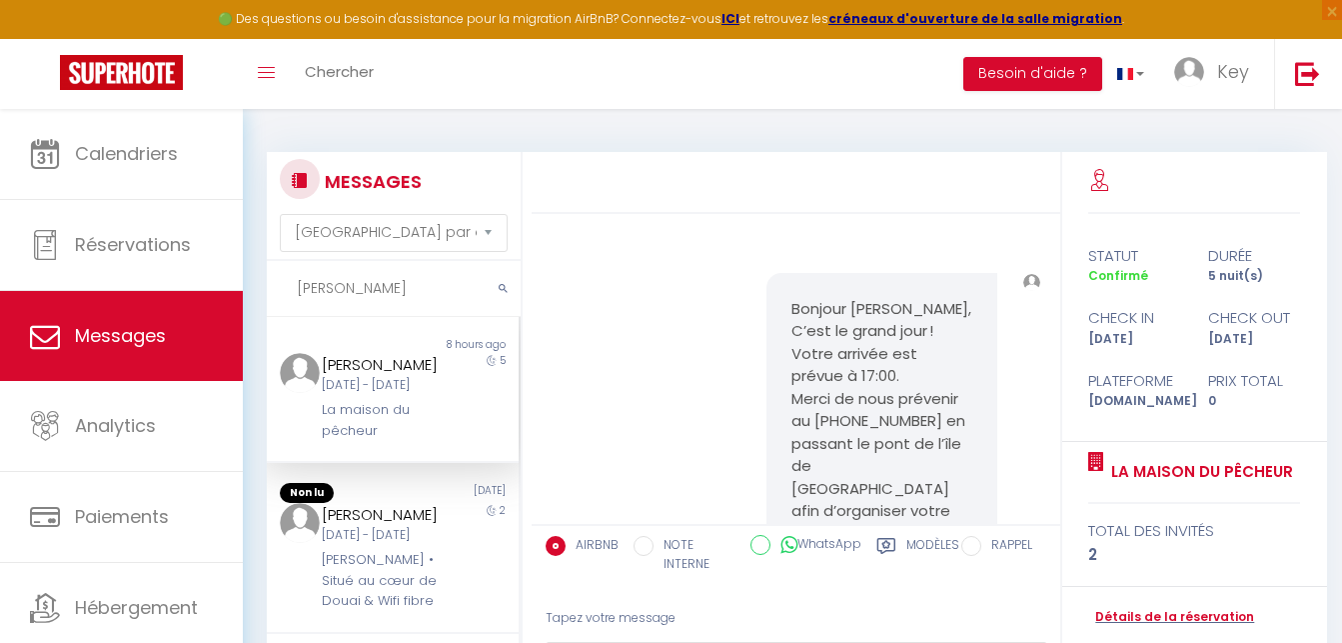
scroll to position [6134, 0]
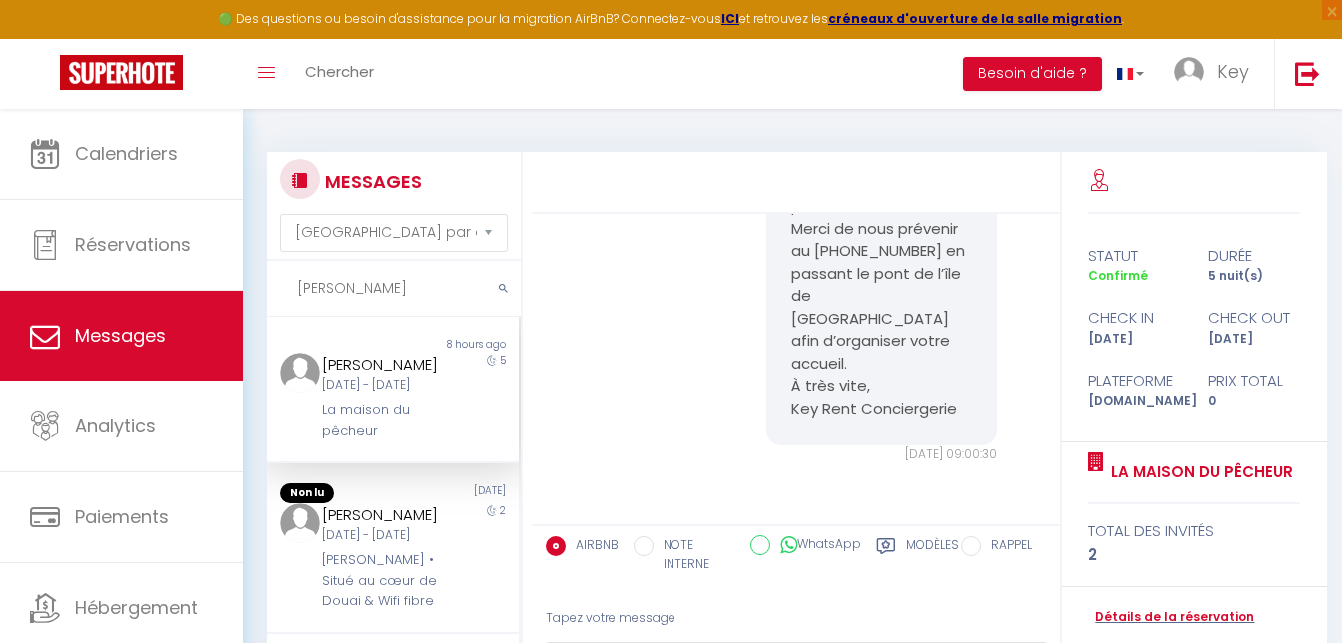
click at [402, 390] on div "[DATE] - [DATE]" at bounding box center [382, 385] width 121 height 19
click at [439, 295] on input "[PERSON_NAME]" at bounding box center [394, 289] width 254 height 56
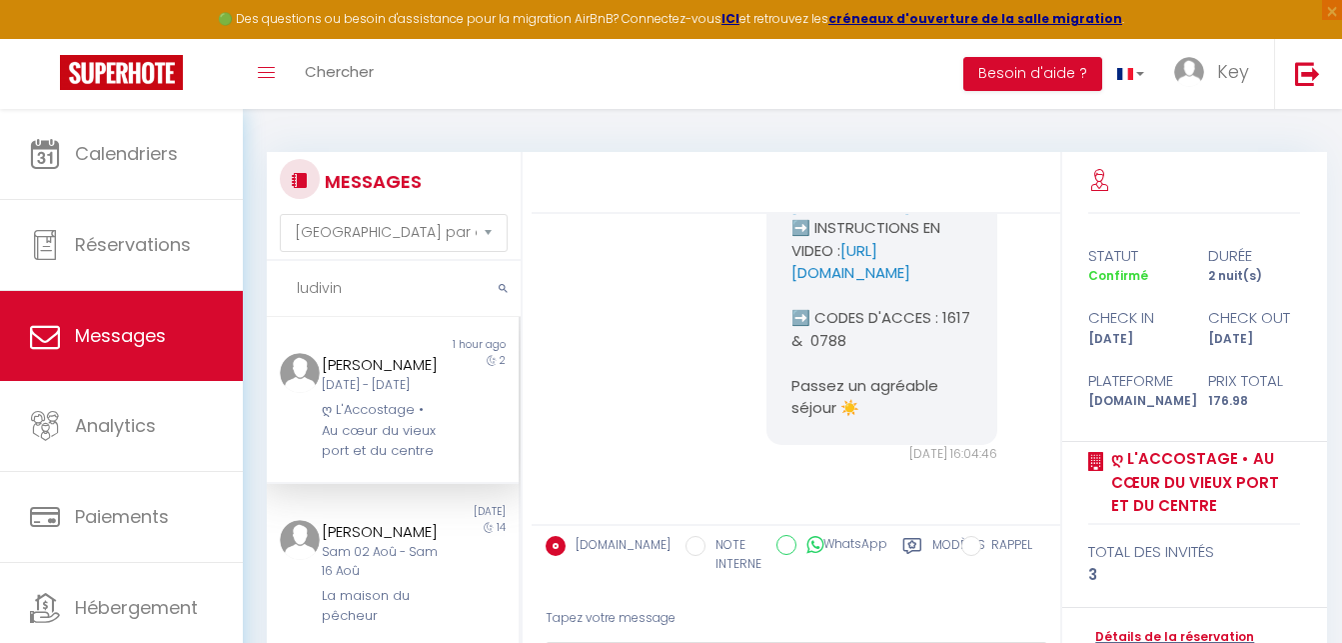
scroll to position [6006, 0]
type input "ludivine"
click at [431, 380] on div "[PERSON_NAME] [DATE] - [DATE] ღ L'Accostage • Au cœur du vieux port et du centre" at bounding box center [382, 407] width 147 height 109
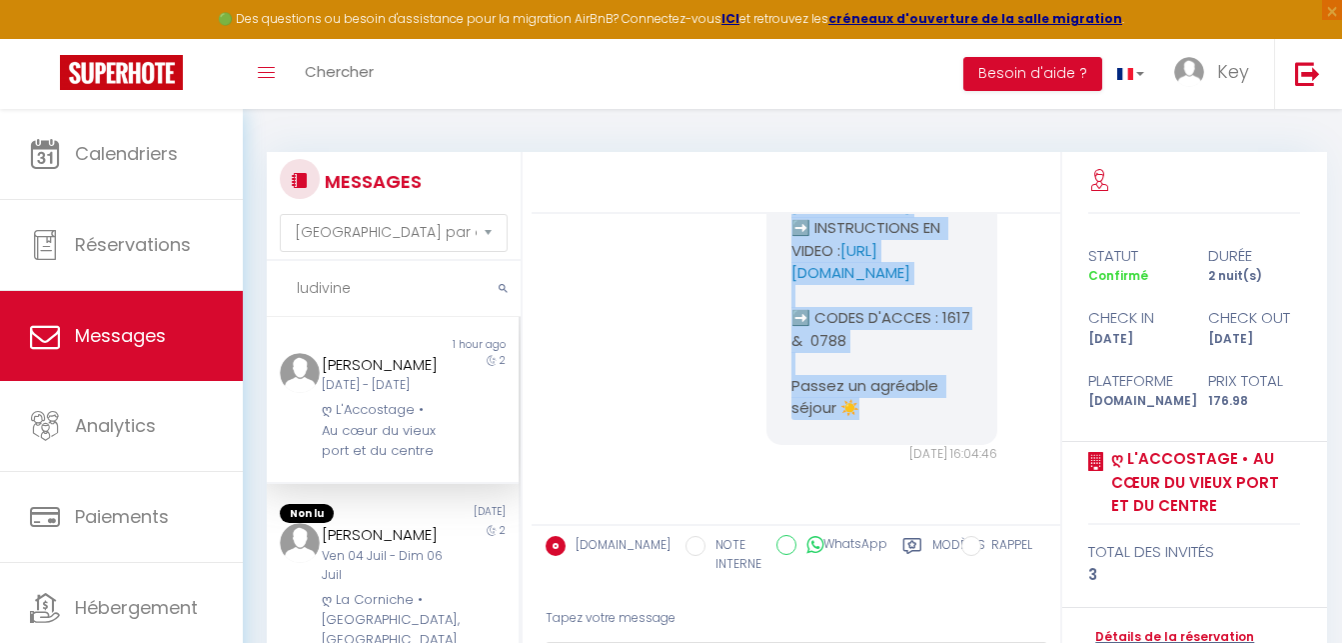
scroll to position [5496, 0]
drag, startPoint x: 911, startPoint y: 433, endPoint x: 820, endPoint y: 336, distance: 132.9
